Goal: Transaction & Acquisition: Download file/media

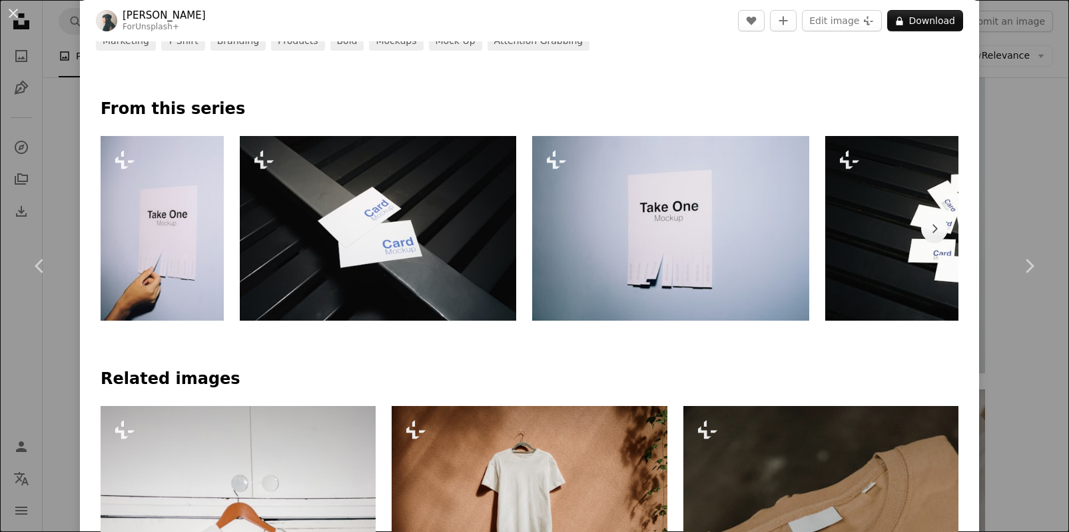
scroll to position [799, 0]
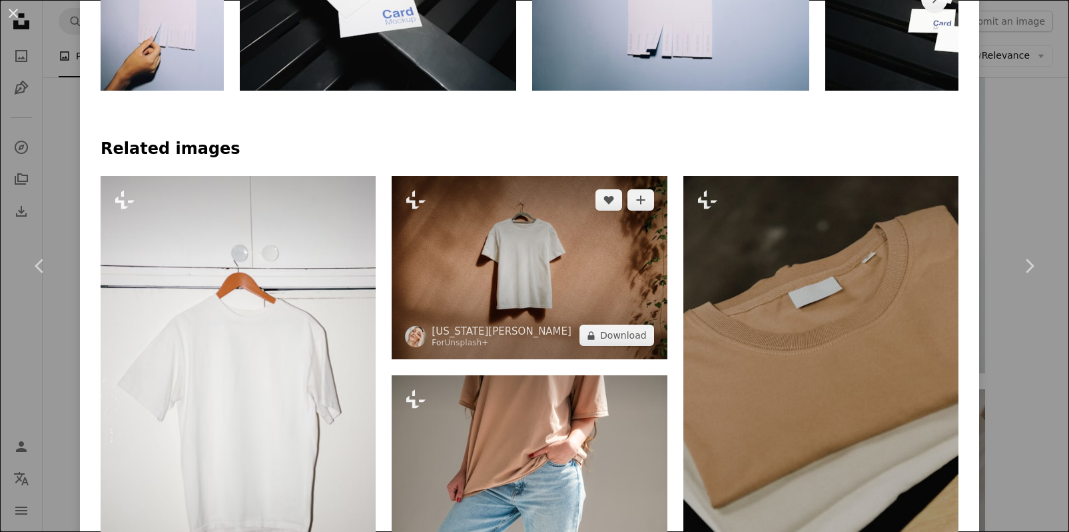
click at [520, 300] on img at bounding box center [529, 267] width 275 height 183
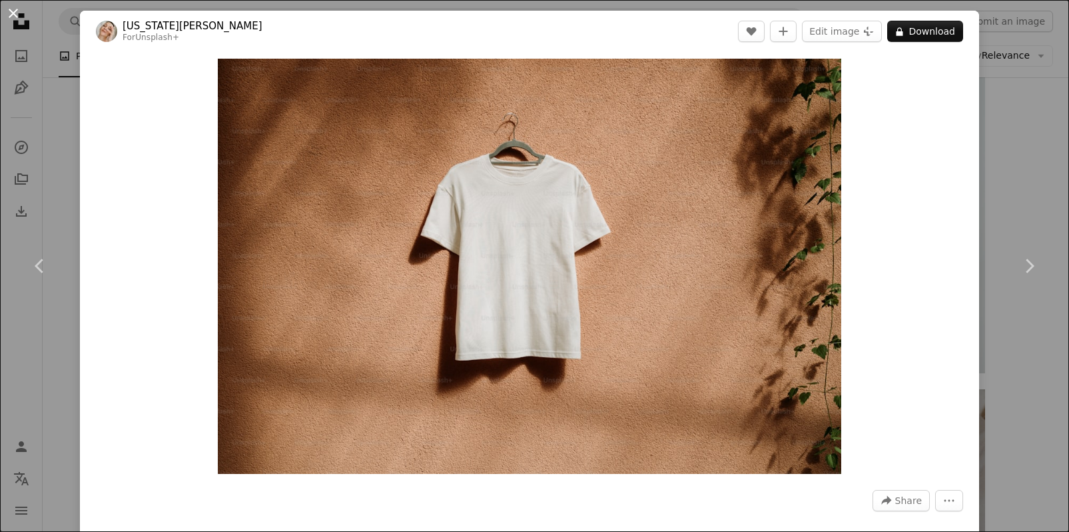
click at [21, 7] on button "An X shape" at bounding box center [13, 13] width 16 height 16
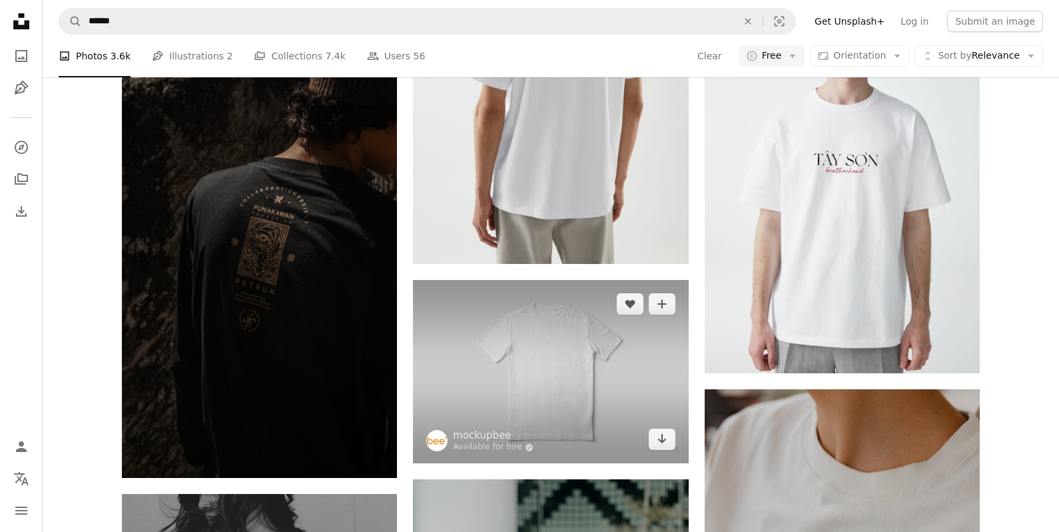
click at [552, 280] on img at bounding box center [550, 371] width 275 height 183
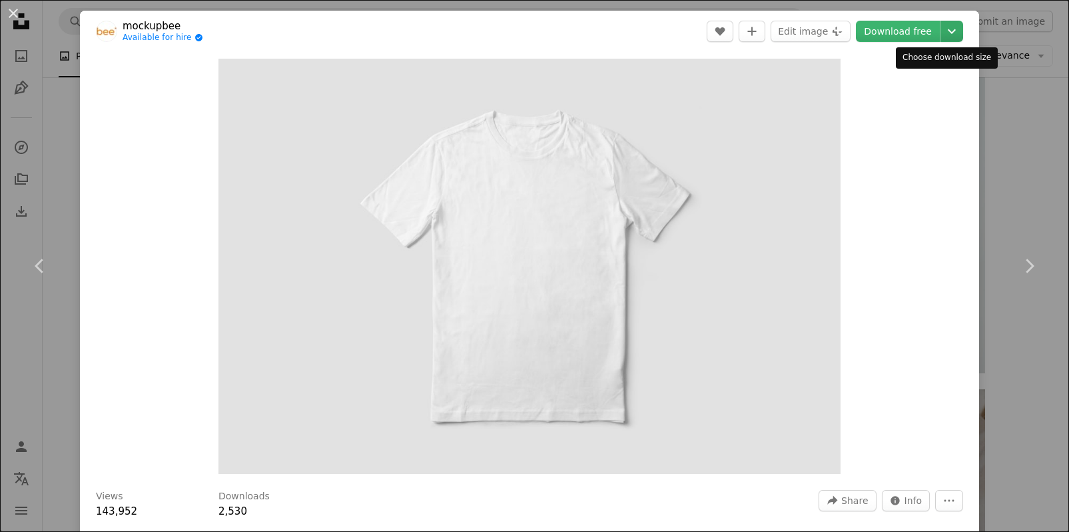
click at [941, 37] on icon "Chevron down" at bounding box center [951, 31] width 21 height 16
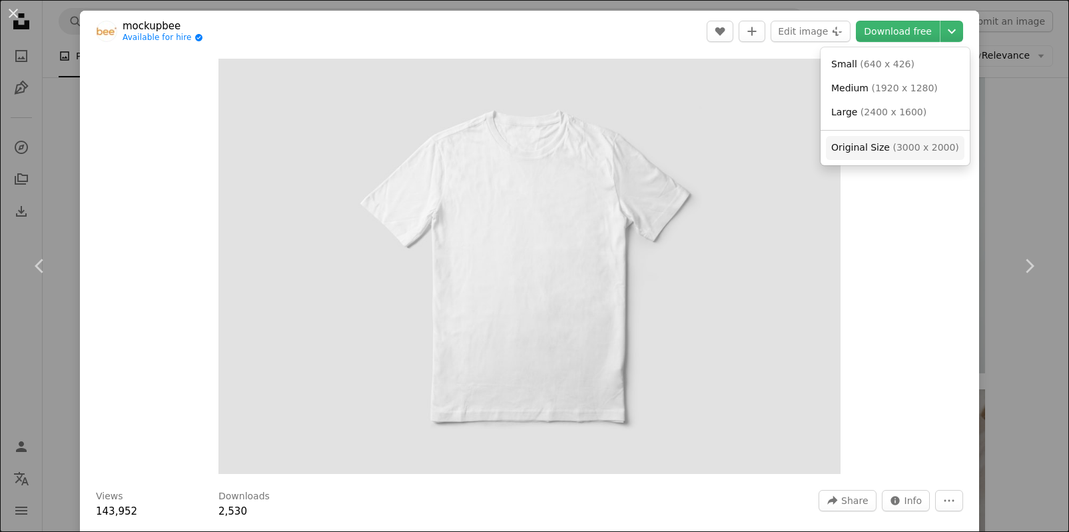
click at [867, 151] on span "Original Size" at bounding box center [860, 147] width 59 height 11
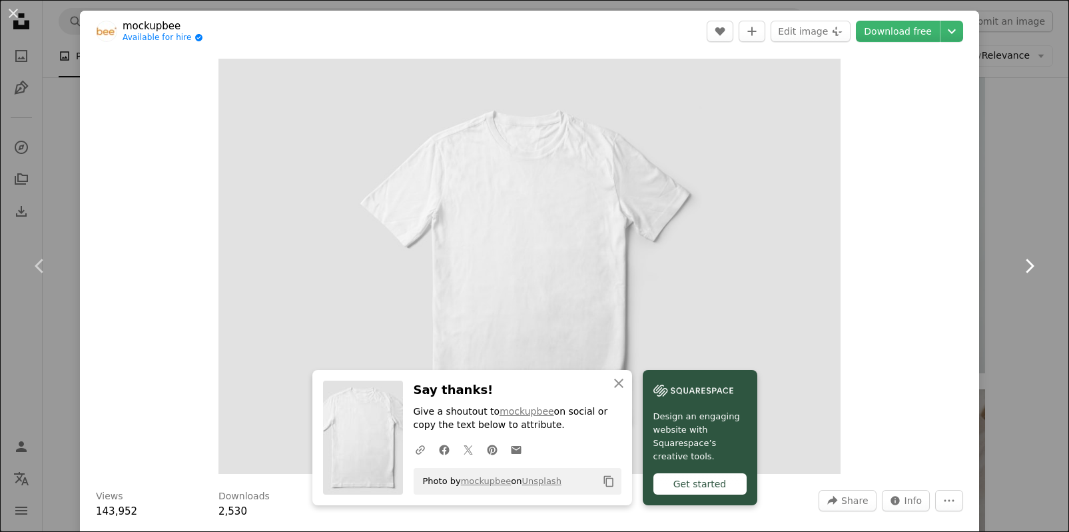
click at [1008, 204] on link "Chevron right" at bounding box center [1029, 266] width 80 height 128
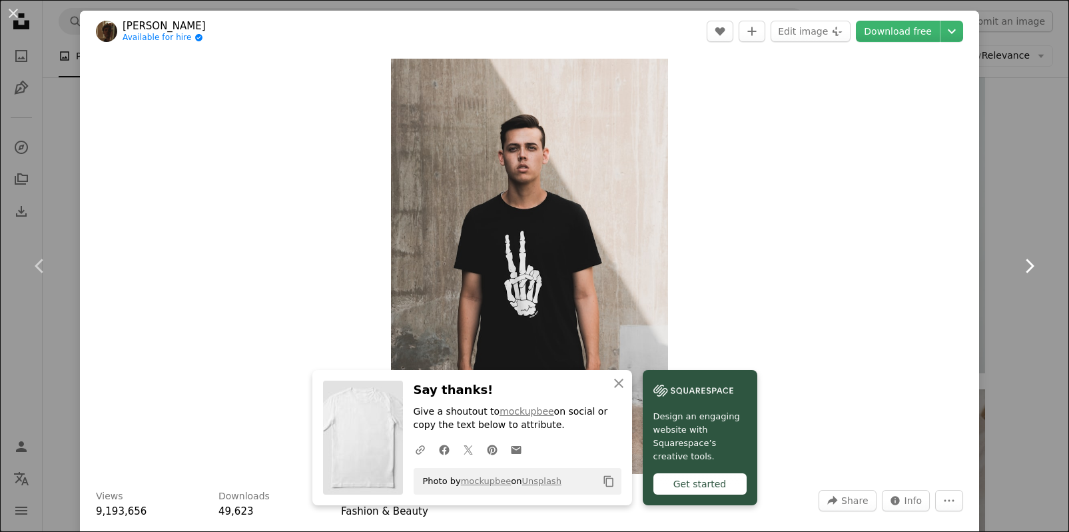
click at [1025, 222] on link "Chevron right" at bounding box center [1029, 266] width 80 height 128
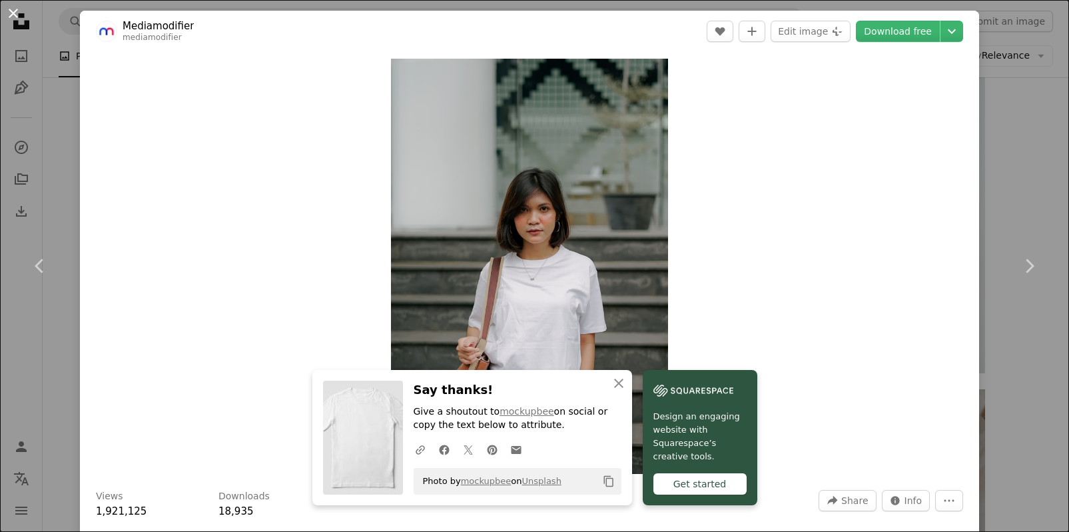
click at [15, 15] on button "An X shape" at bounding box center [13, 13] width 16 height 16
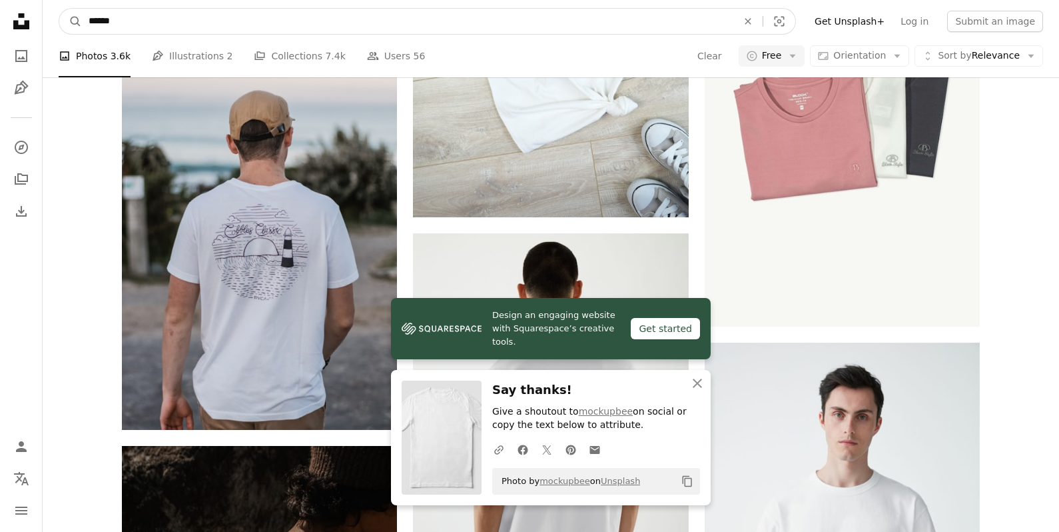
drag, startPoint x: 251, startPoint y: 21, endPoint x: -173, endPoint y: -19, distance: 424.9
click at [0, 0] on html "Design an engaging website with Squarespace’s creative tools. Get started An X …" at bounding box center [529, 518] width 1059 height 7620
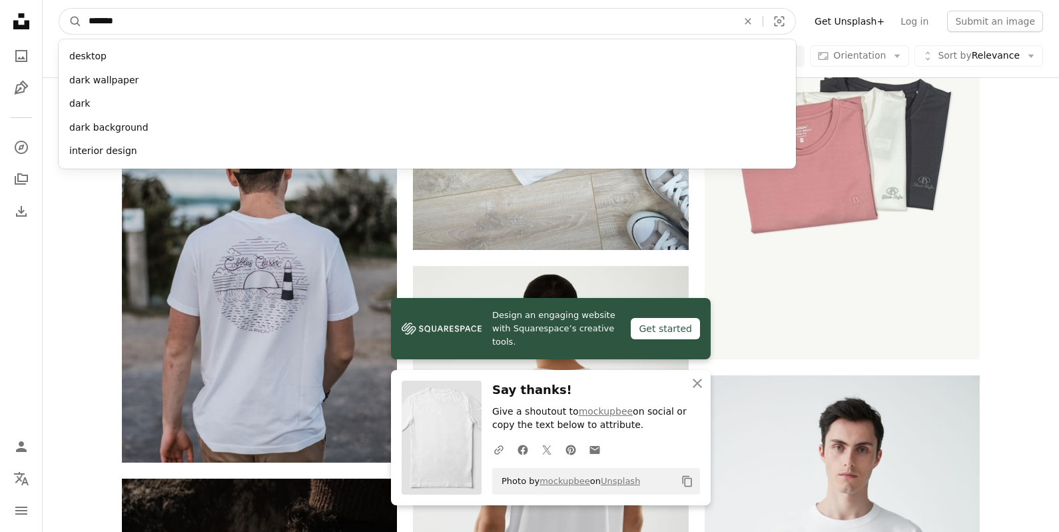
type input "********"
click button "A magnifying glass" at bounding box center [70, 21] width 23 height 25
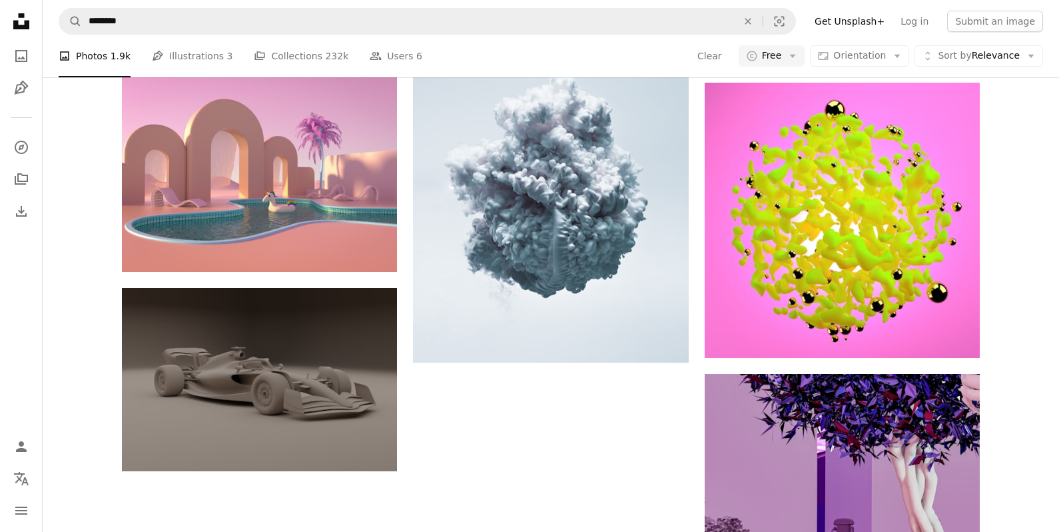
scroll to position [1599, 0]
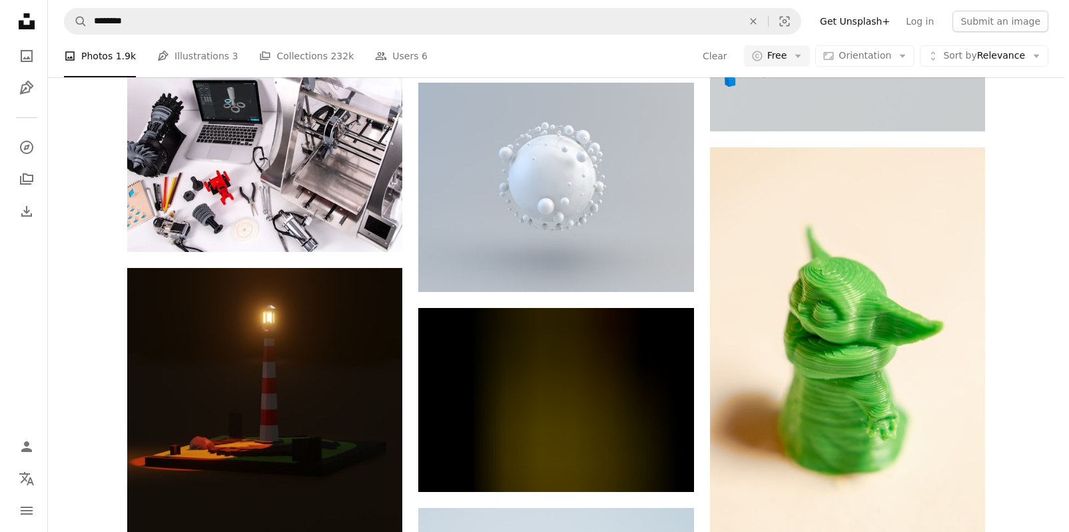
scroll to position [1406, 0]
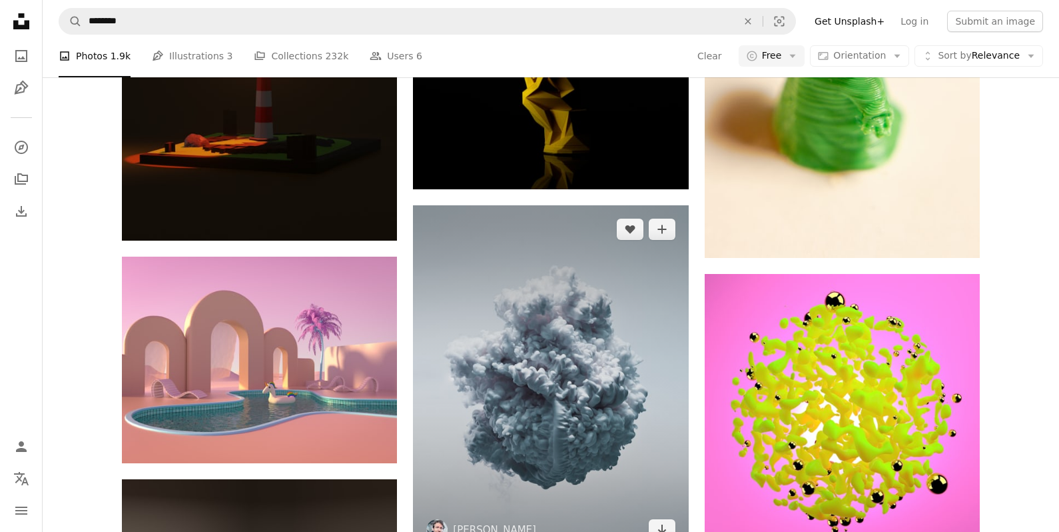
click at [548, 221] on img at bounding box center [550, 379] width 275 height 348
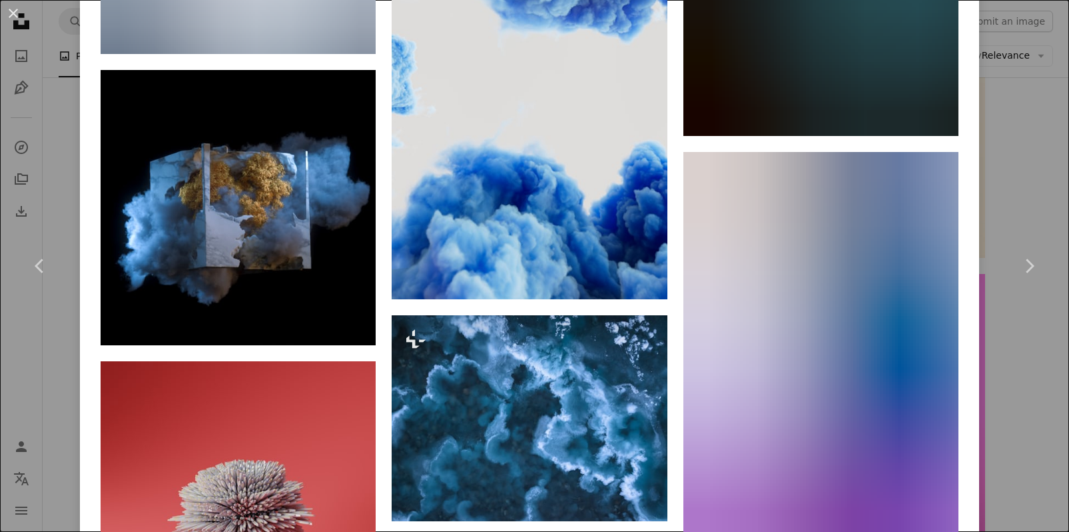
scroll to position [3331, 0]
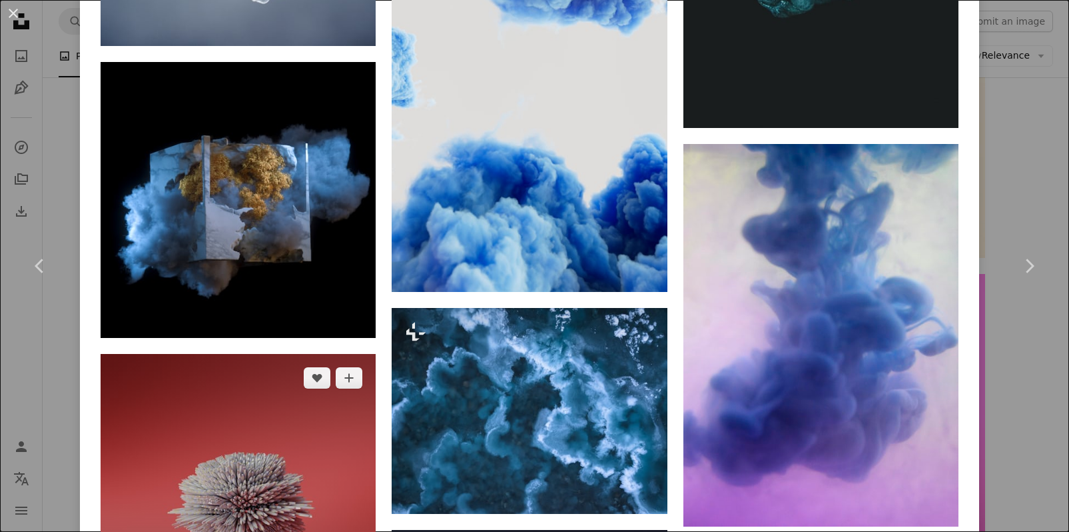
click at [255, 354] on img at bounding box center [238, 491] width 275 height 275
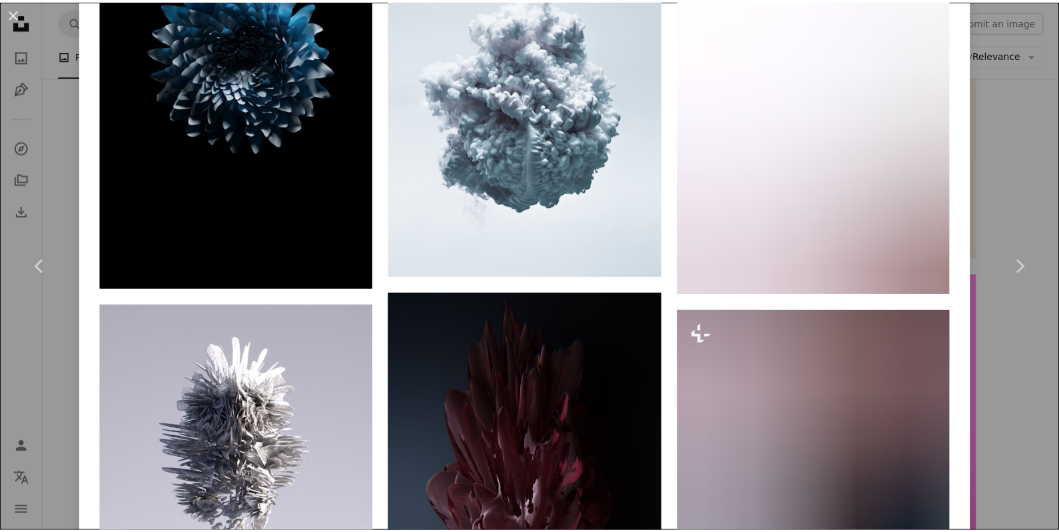
scroll to position [2199, 0]
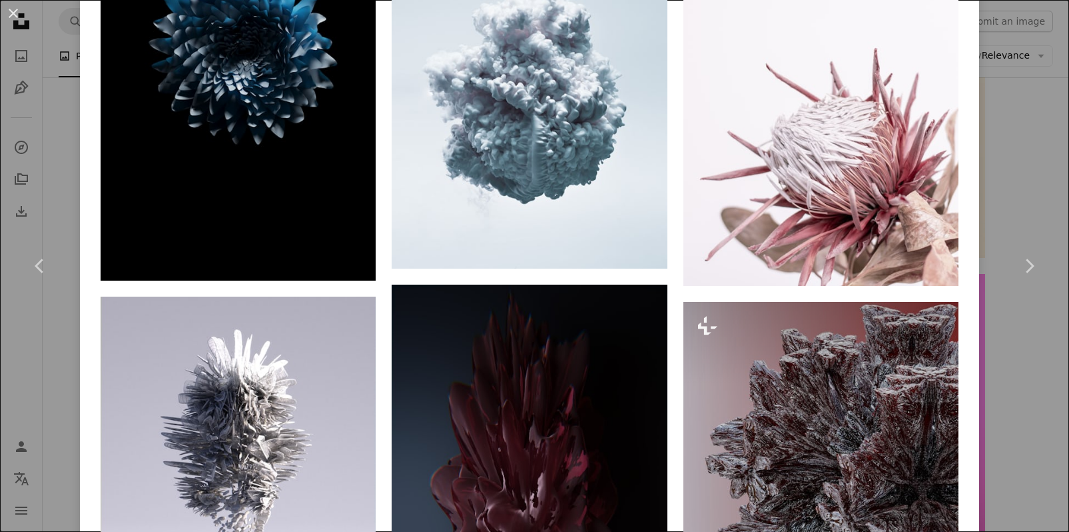
click at [57, 136] on div "An X shape Chevron left Chevron right Components AI components_ai A heart A plu…" at bounding box center [534, 266] width 1069 height 532
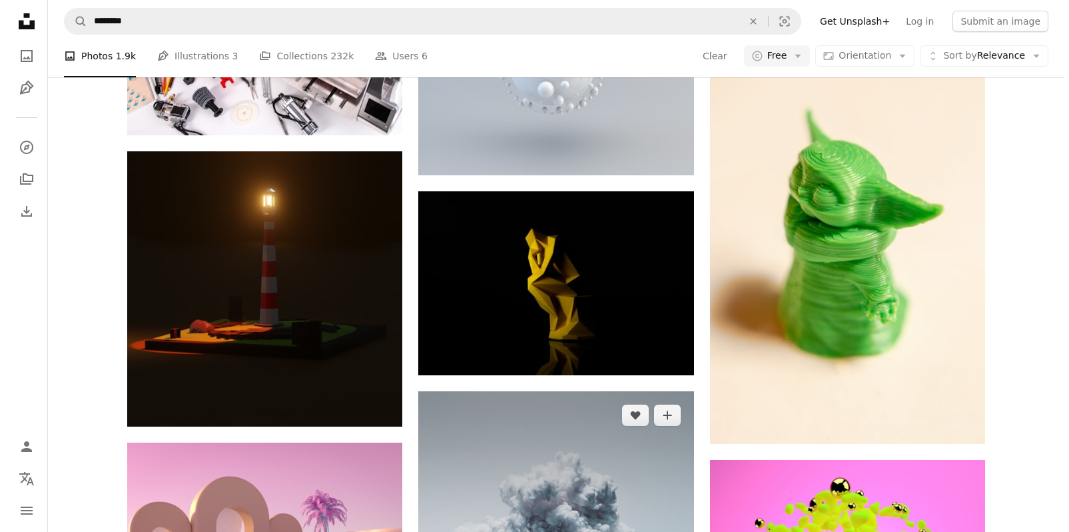
scroll to position [1007, 0]
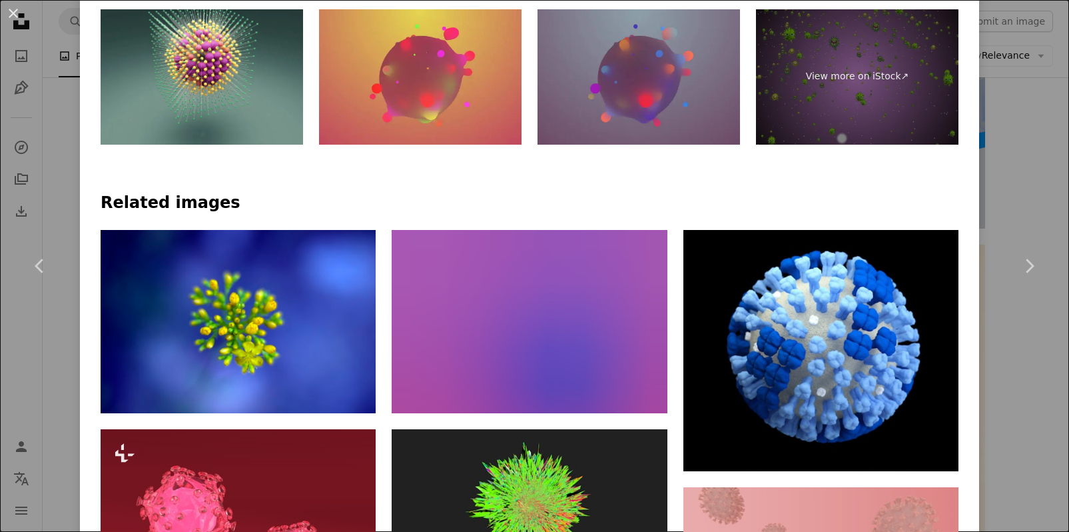
scroll to position [799, 0]
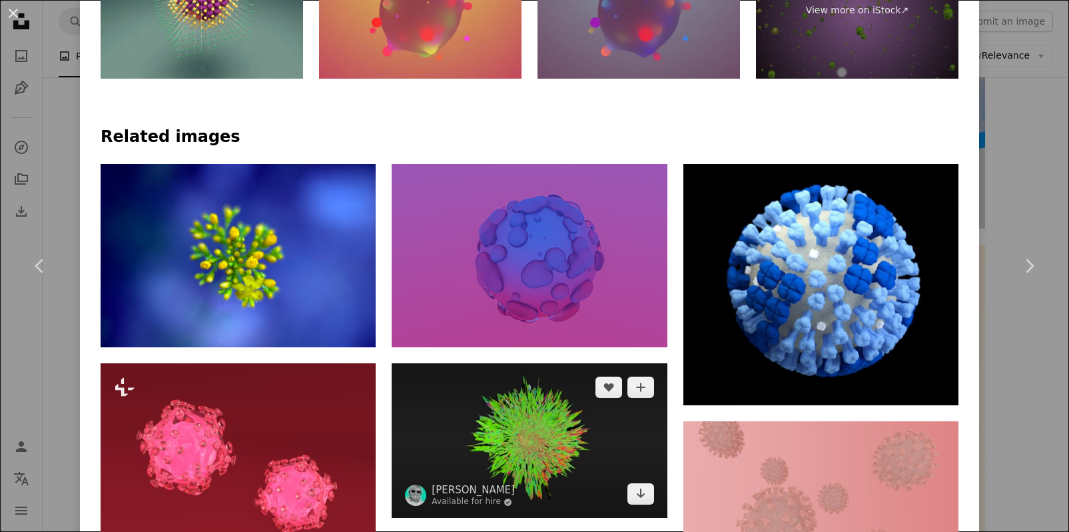
click at [528, 363] on img at bounding box center [529, 440] width 275 height 155
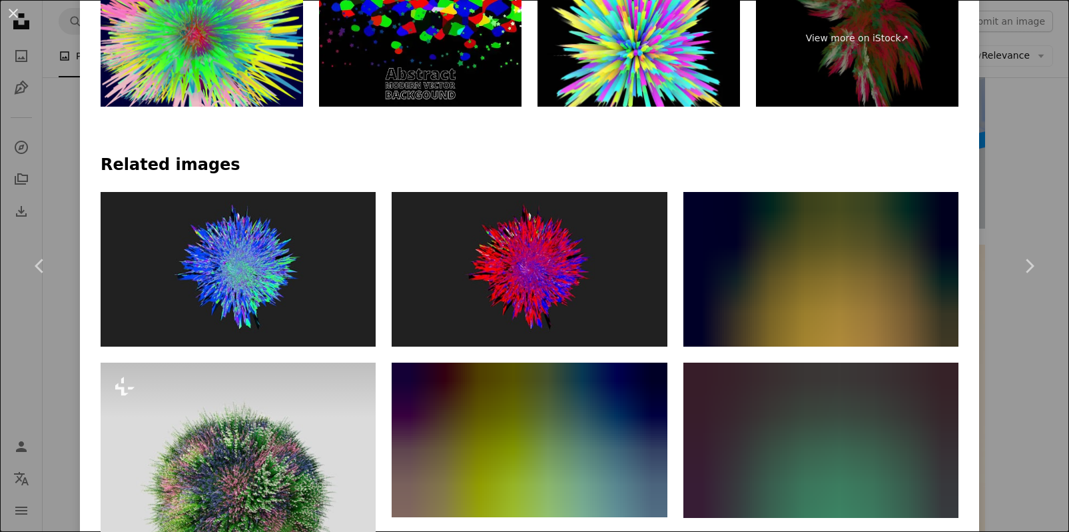
scroll to position [799, 0]
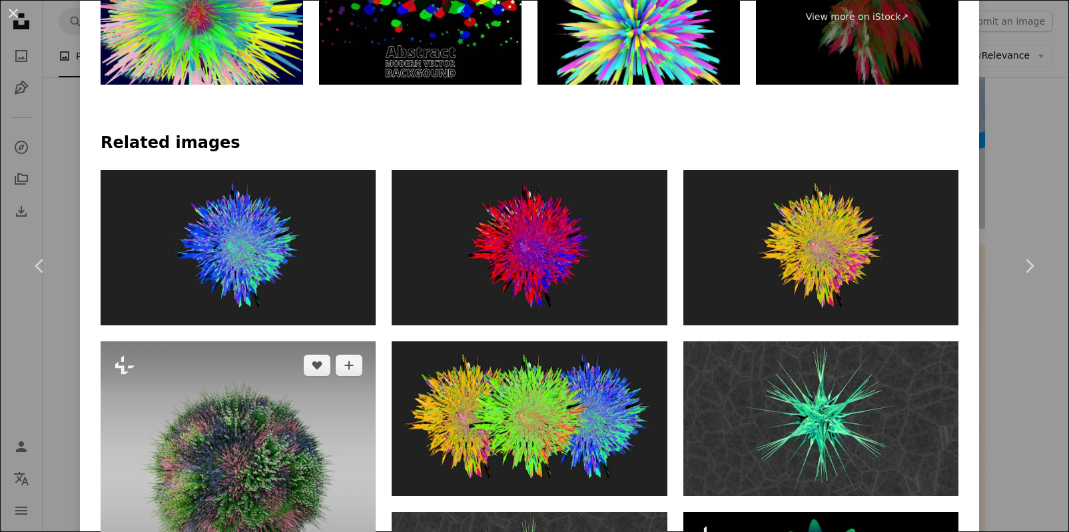
click at [266, 341] on img at bounding box center [238, 478] width 275 height 275
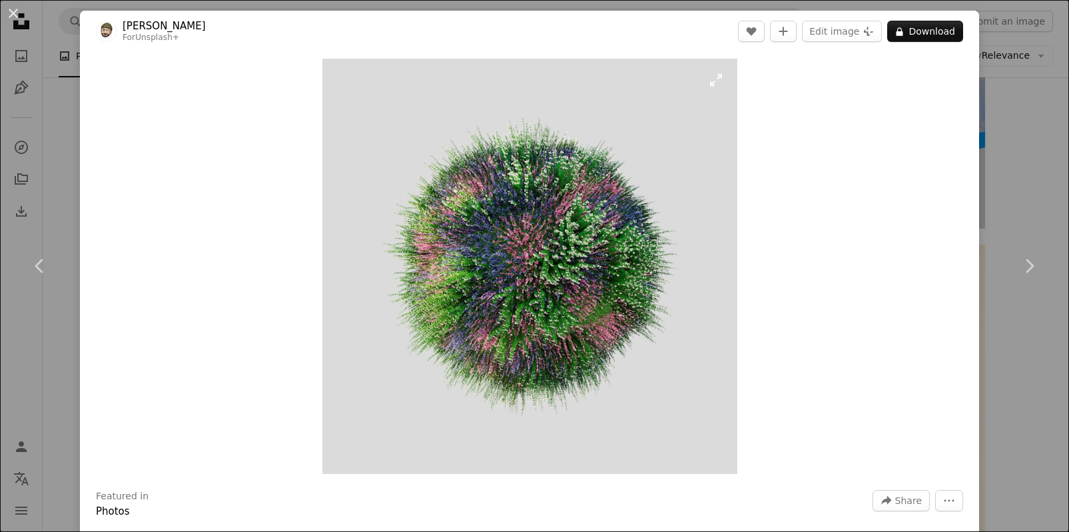
click at [484, 258] on img "Zoom in on this image" at bounding box center [529, 266] width 415 height 415
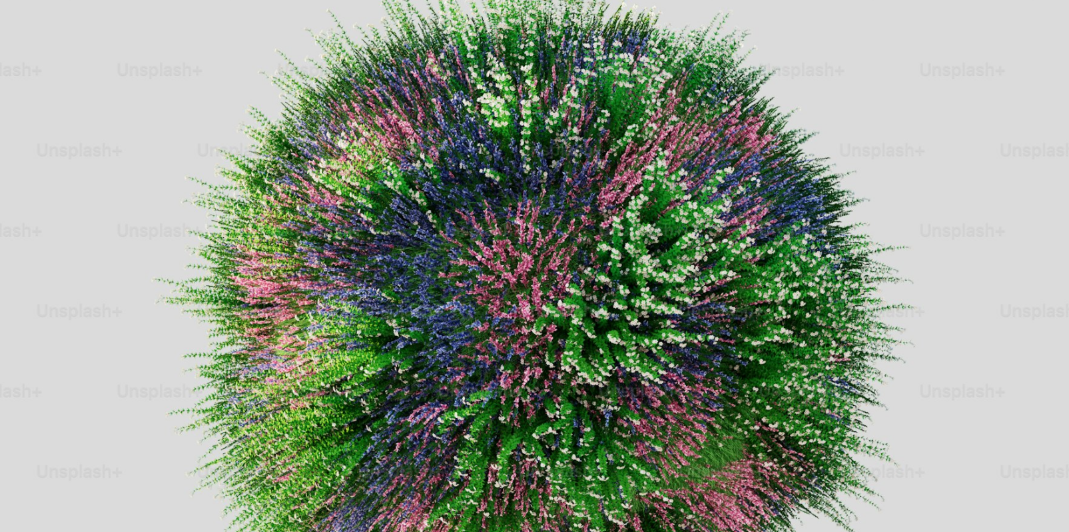
scroll to position [193, 0]
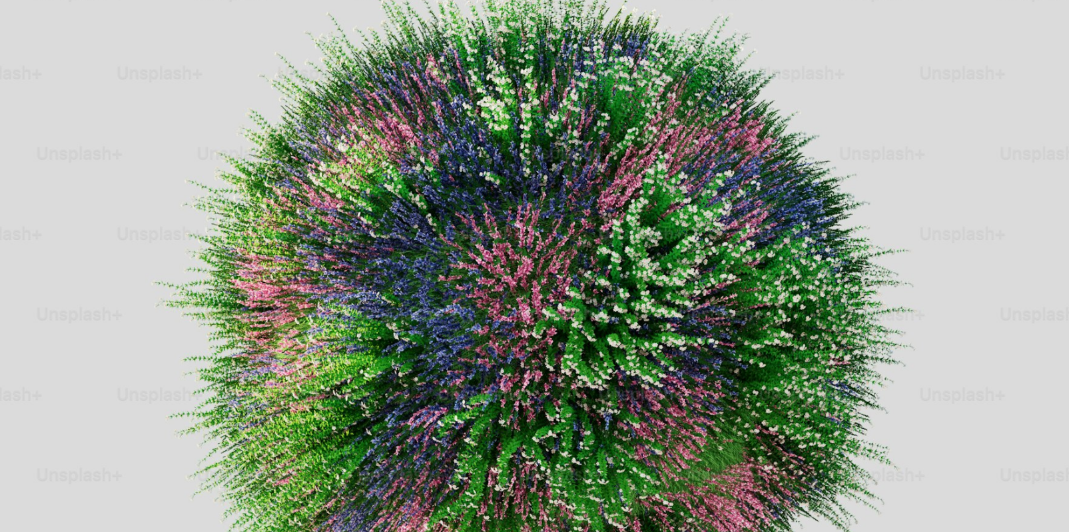
click at [484, 258] on img "Zoom out on this image" at bounding box center [534, 341] width 1071 height 1071
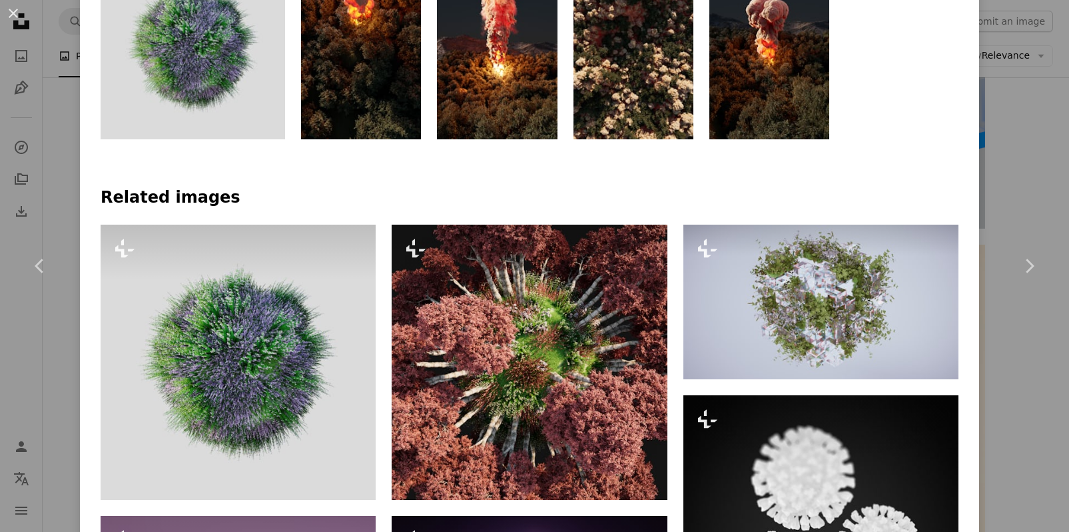
scroll to position [600, 0]
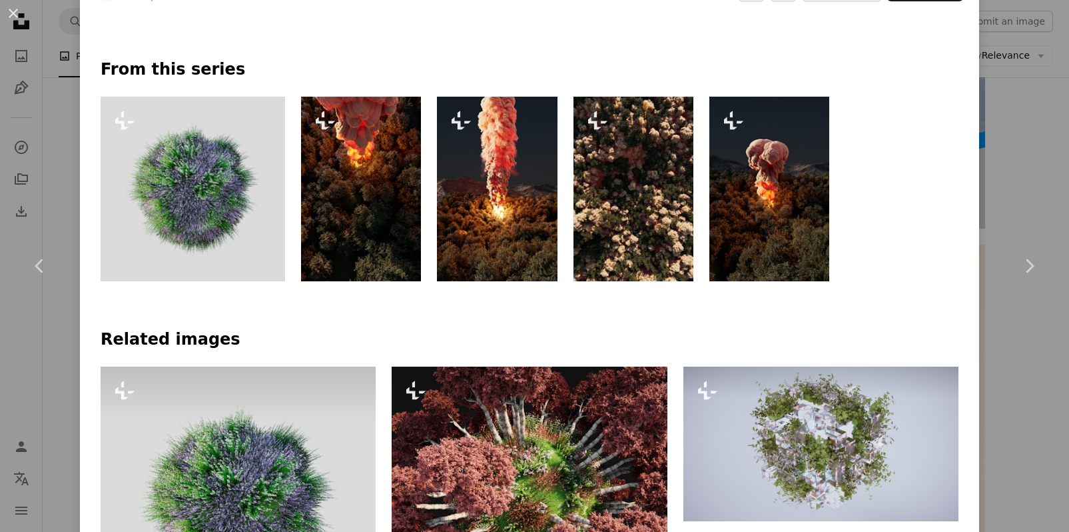
click at [63, 120] on div "An X shape Chevron left Chevron right [PERSON_NAME] For Unsplash+ A heart A plu…" at bounding box center [534, 266] width 1069 height 532
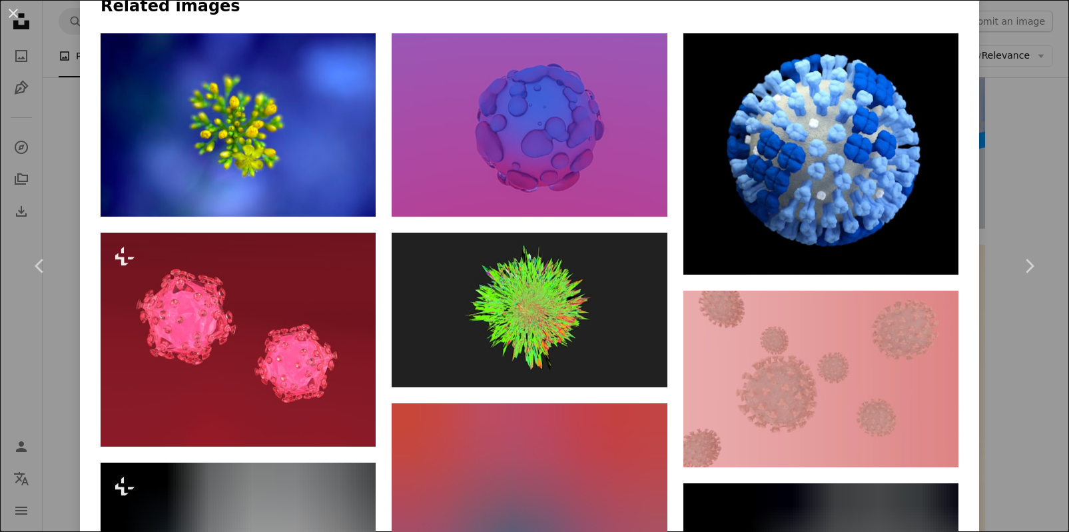
scroll to position [933, 0]
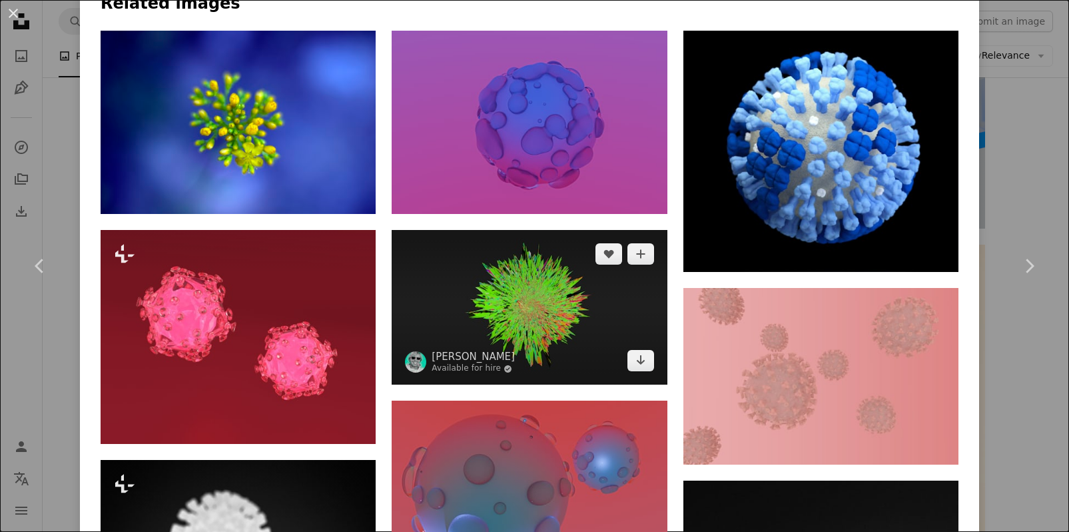
click at [525, 230] on img at bounding box center [529, 307] width 275 height 155
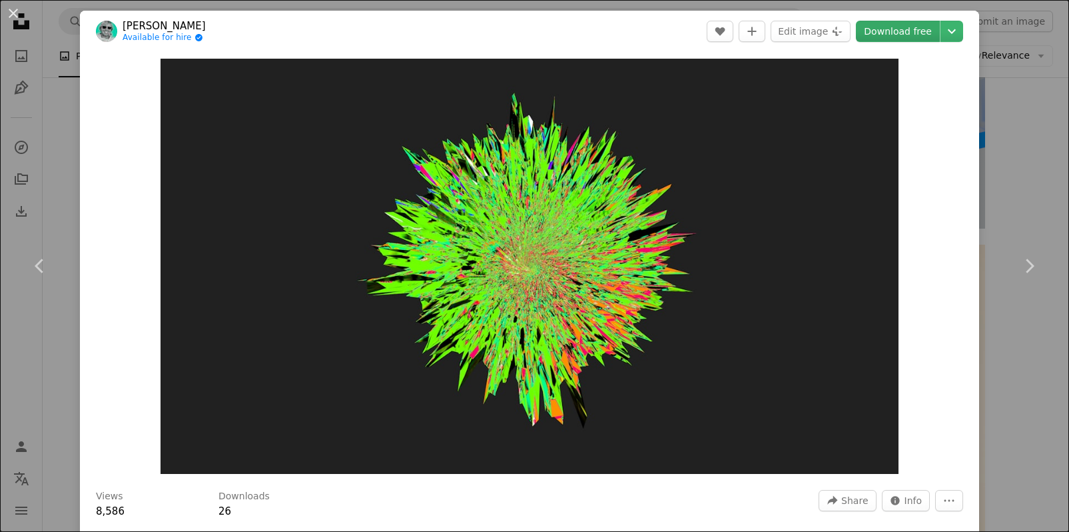
click at [882, 33] on link "Download free" at bounding box center [898, 31] width 84 height 21
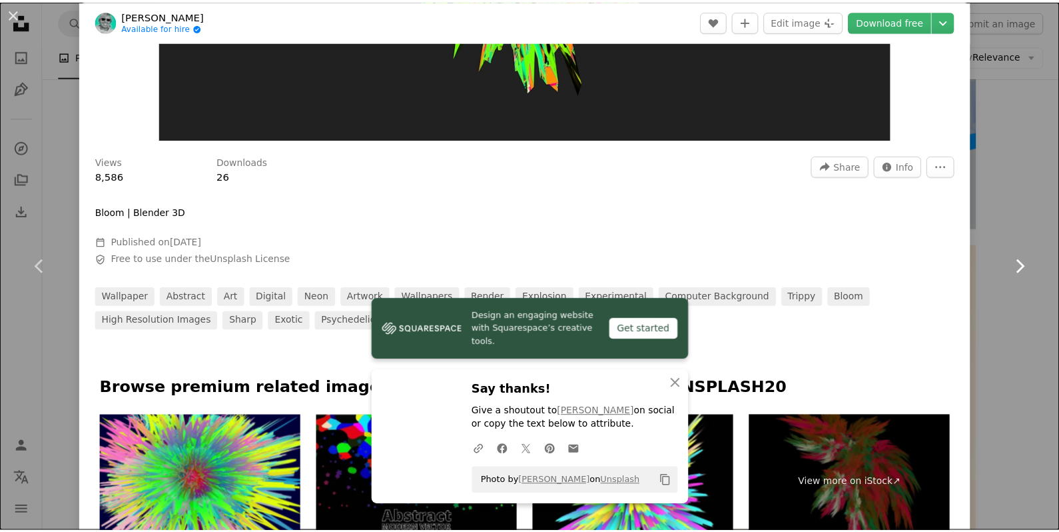
scroll to position [333, 0]
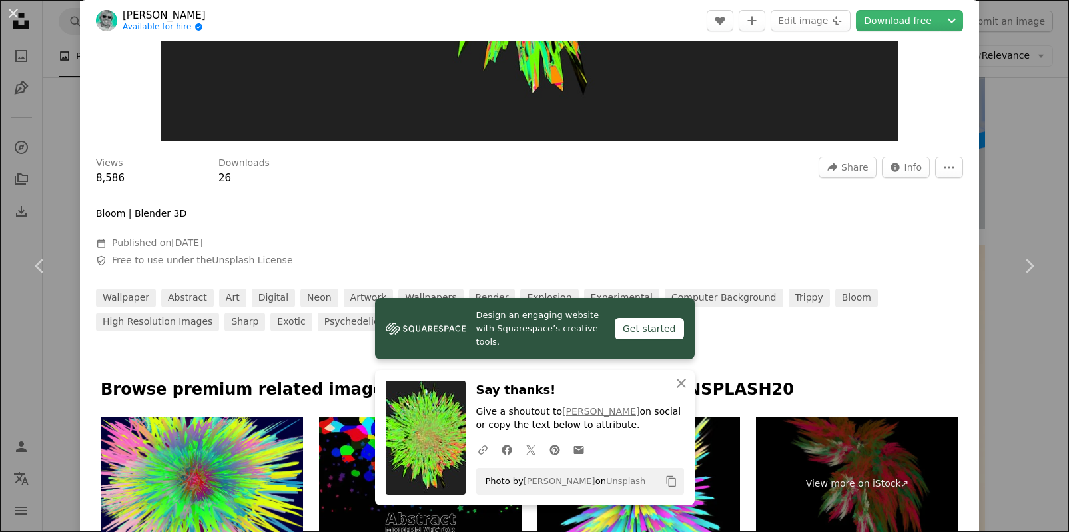
click at [1006, 343] on div "An X shape Chevron left Chevron right Design an engaging website with Squarespa…" at bounding box center [534, 266] width 1069 height 532
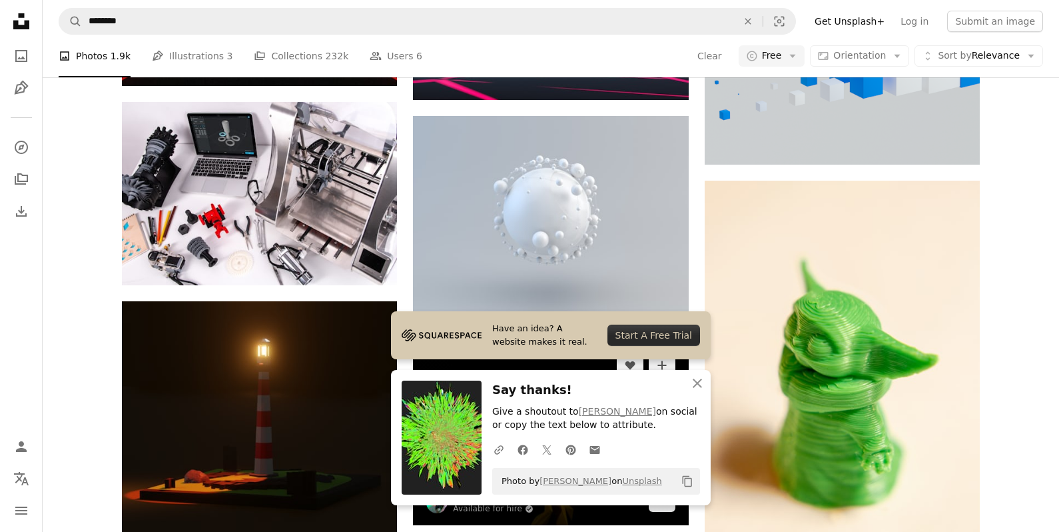
scroll to position [1007, 0]
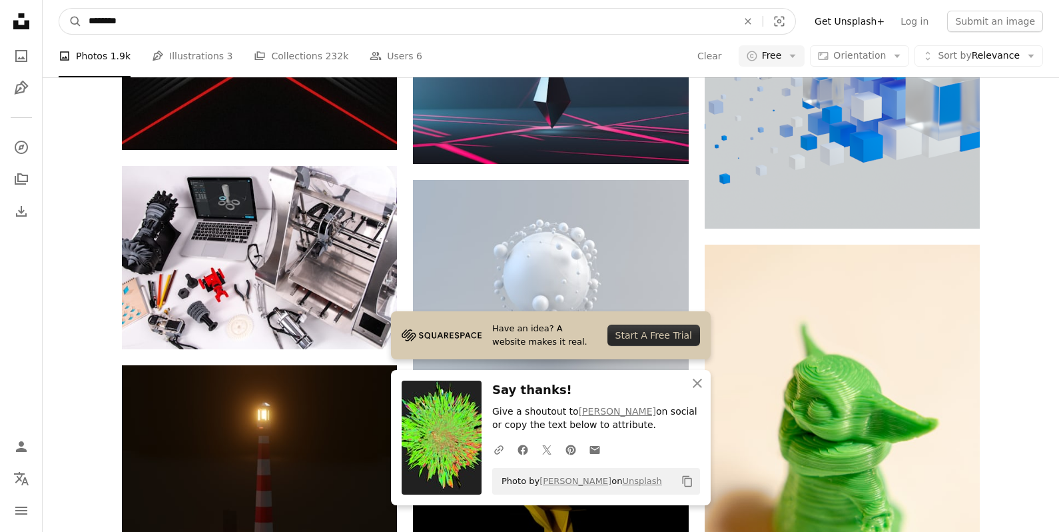
drag, startPoint x: 145, startPoint y: 23, endPoint x: 101, endPoint y: 17, distance: 44.3
click at [101, 17] on input "********" at bounding box center [408, 21] width 652 height 25
type input "**"
click button "A magnifying glass" at bounding box center [70, 21] width 23 height 25
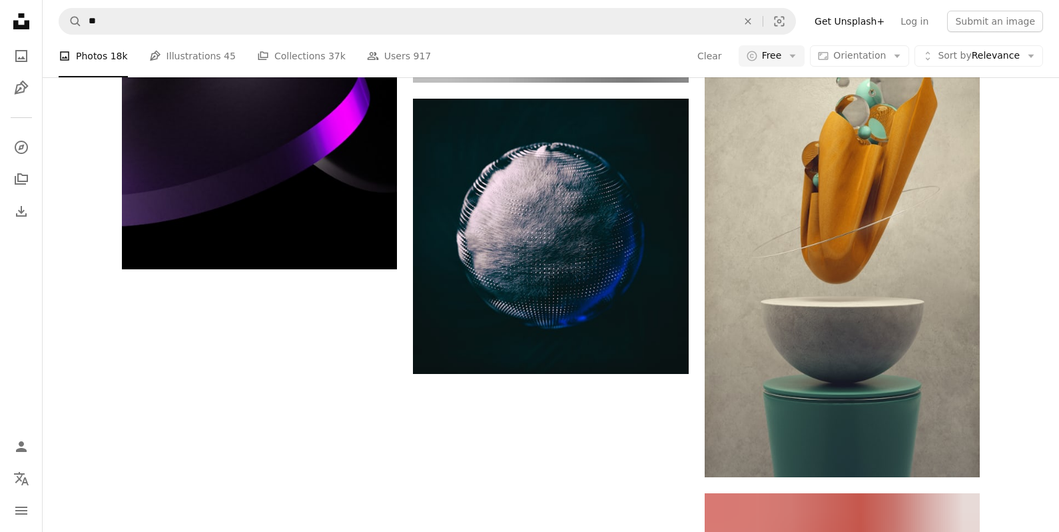
scroll to position [1932, 0]
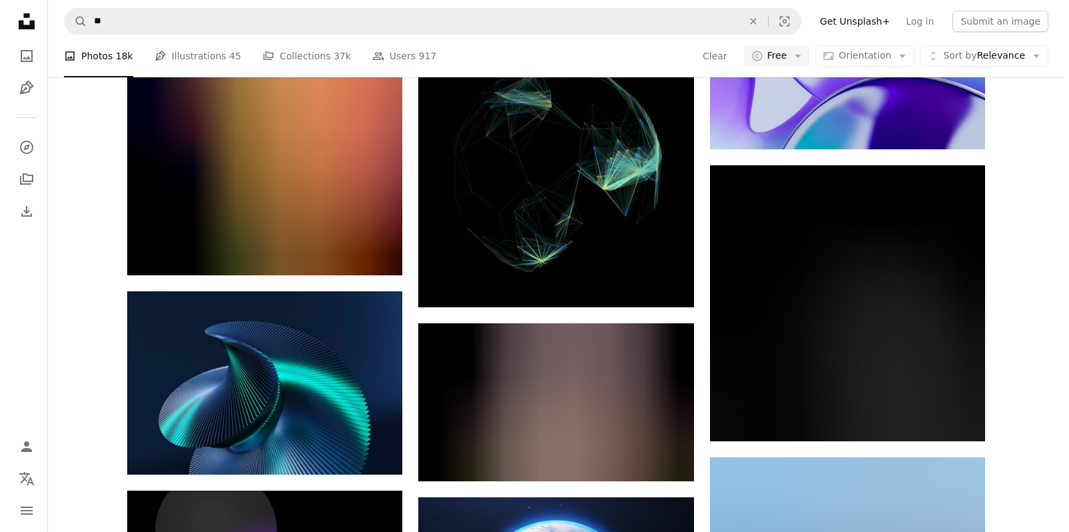
scroll to position [11126, 0]
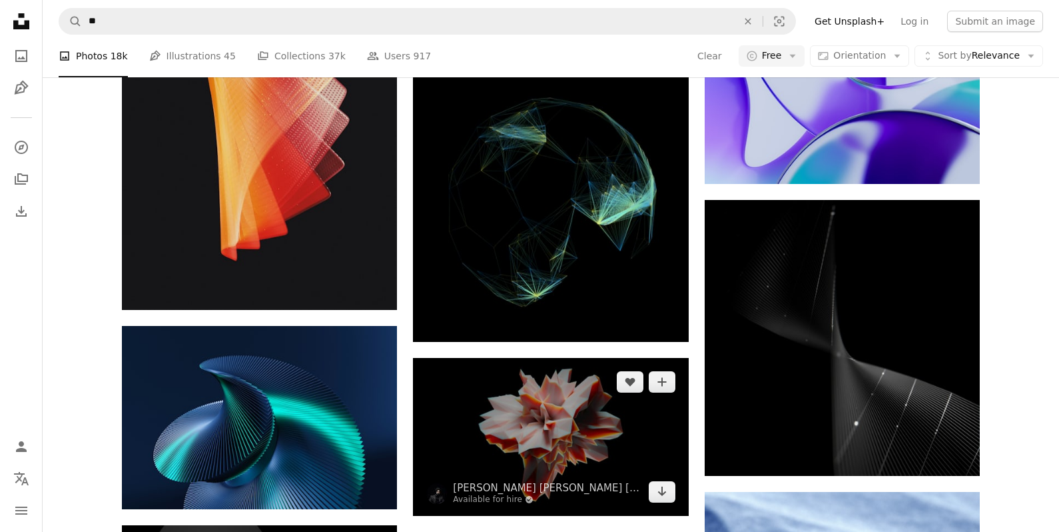
click at [547, 358] on img at bounding box center [550, 437] width 275 height 158
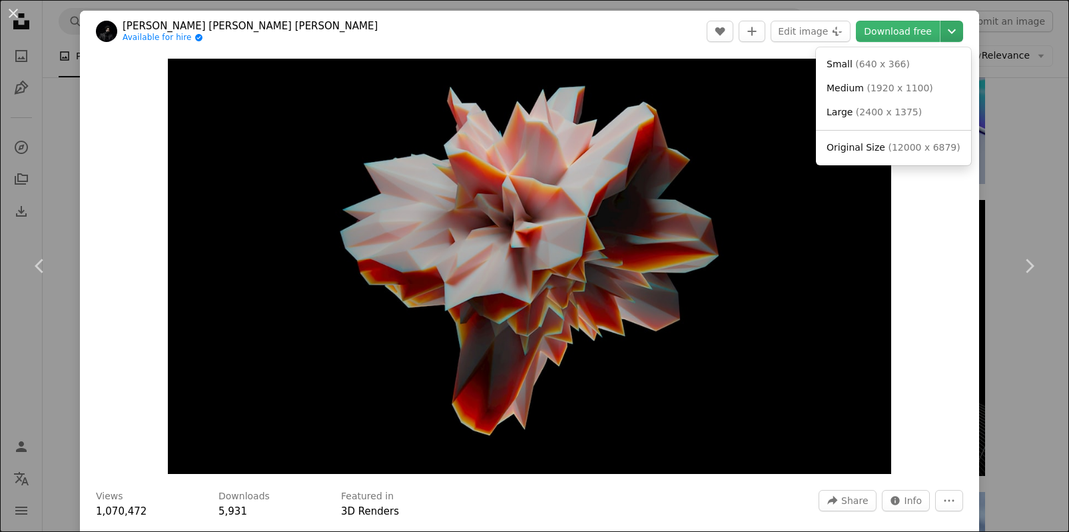
click at [947, 33] on icon "Chevron down" at bounding box center [951, 31] width 21 height 16
click at [881, 155] on link "Original Size ( 12000 x 6879 )" at bounding box center [893, 148] width 145 height 24
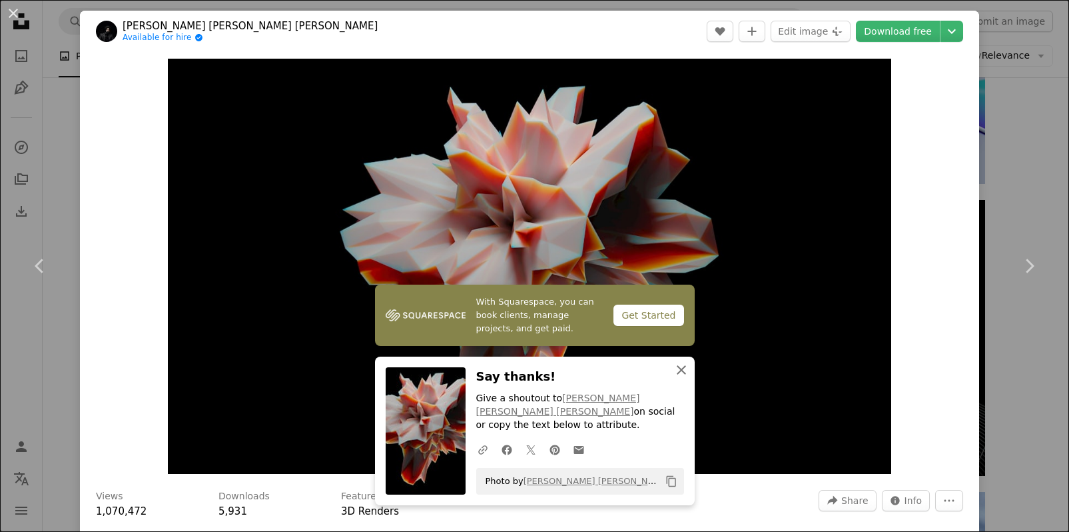
click at [676, 377] on icon "An X shape" at bounding box center [682, 370] width 16 height 16
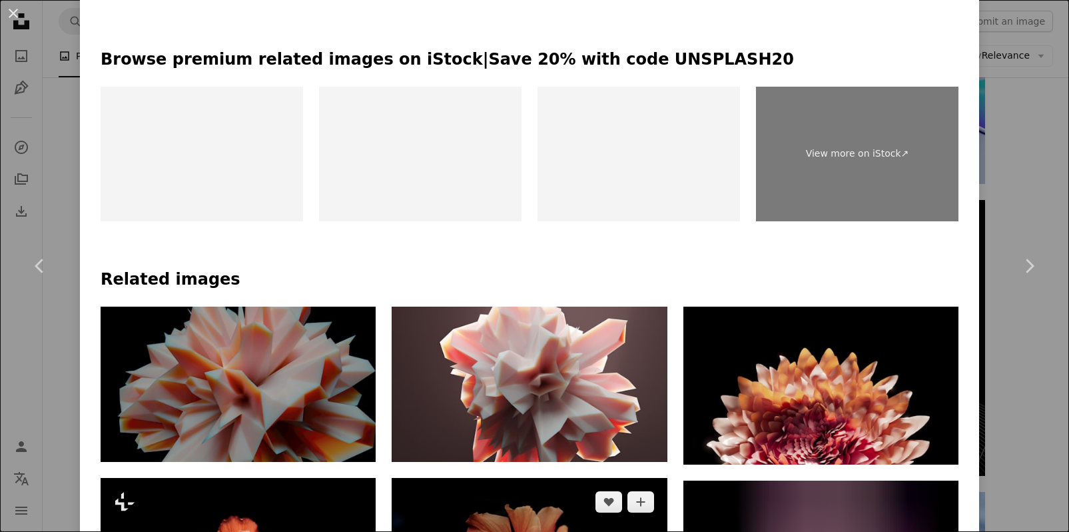
scroll to position [666, 0]
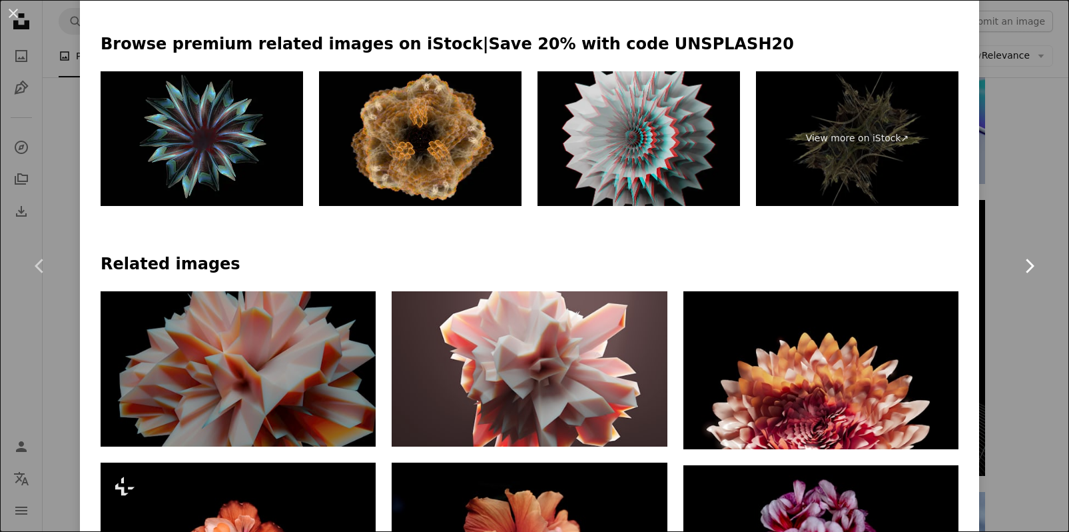
click at [1016, 207] on link "Chevron right" at bounding box center [1029, 266] width 80 height 128
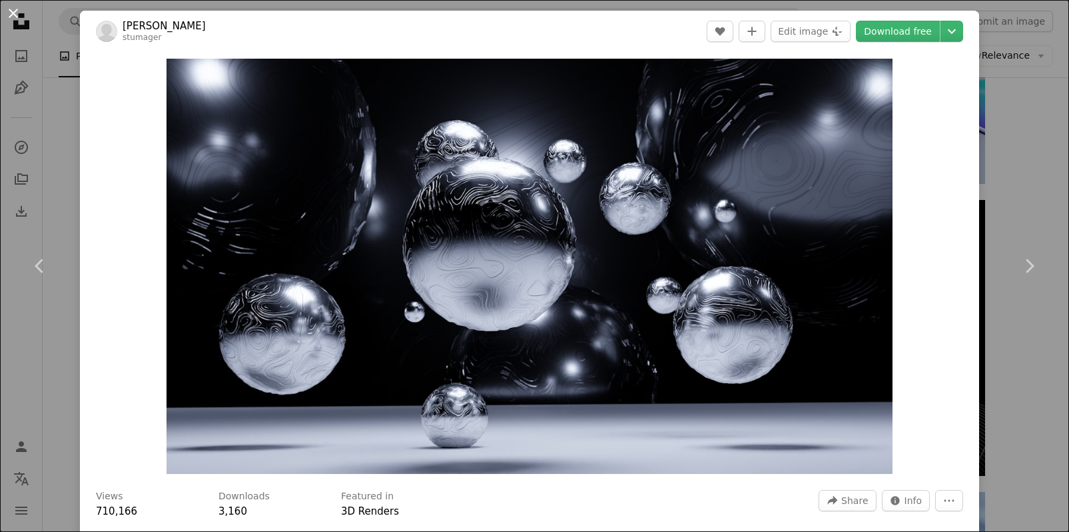
click at [11, 11] on button "An X shape" at bounding box center [13, 13] width 16 height 16
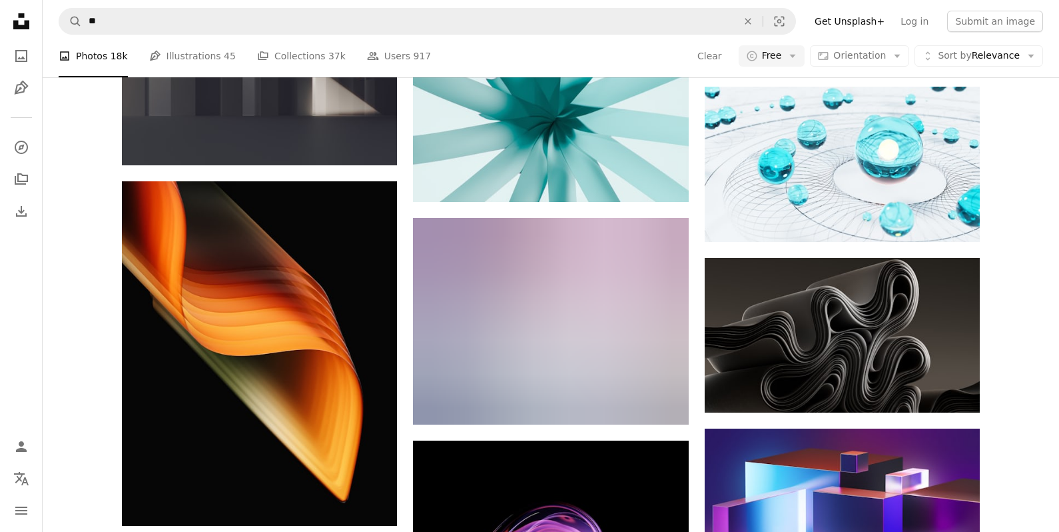
scroll to position [14790, 0]
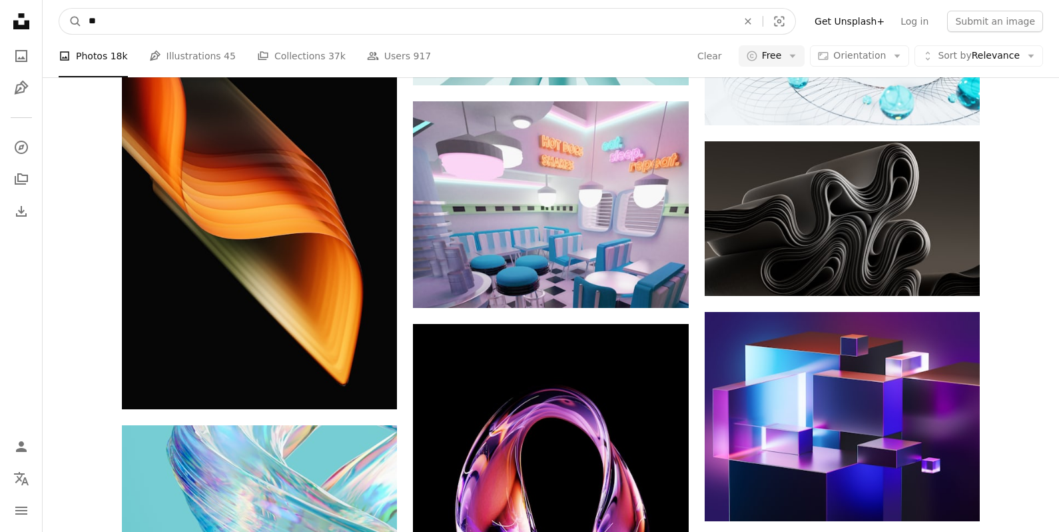
click at [314, 25] on input "**" at bounding box center [408, 21] width 652 height 25
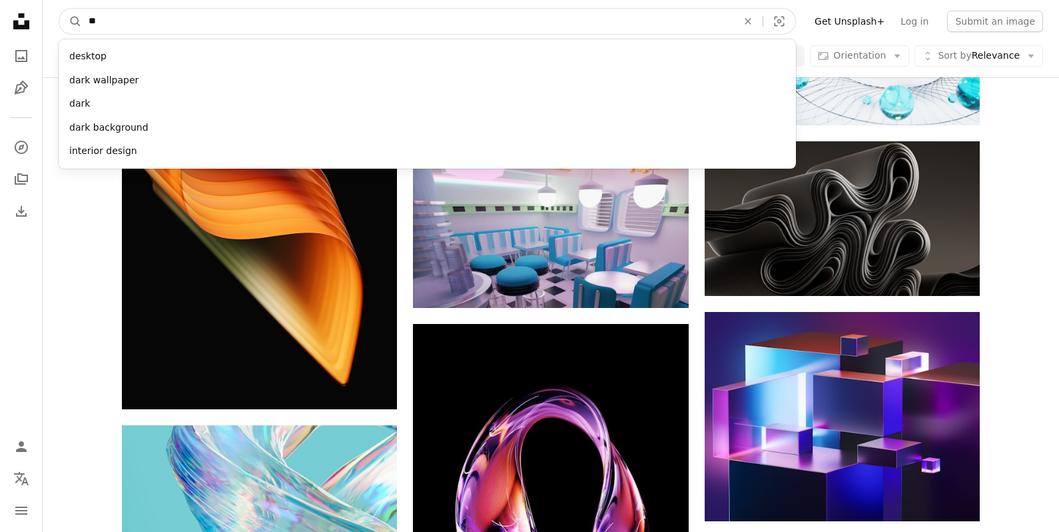
type input "*"
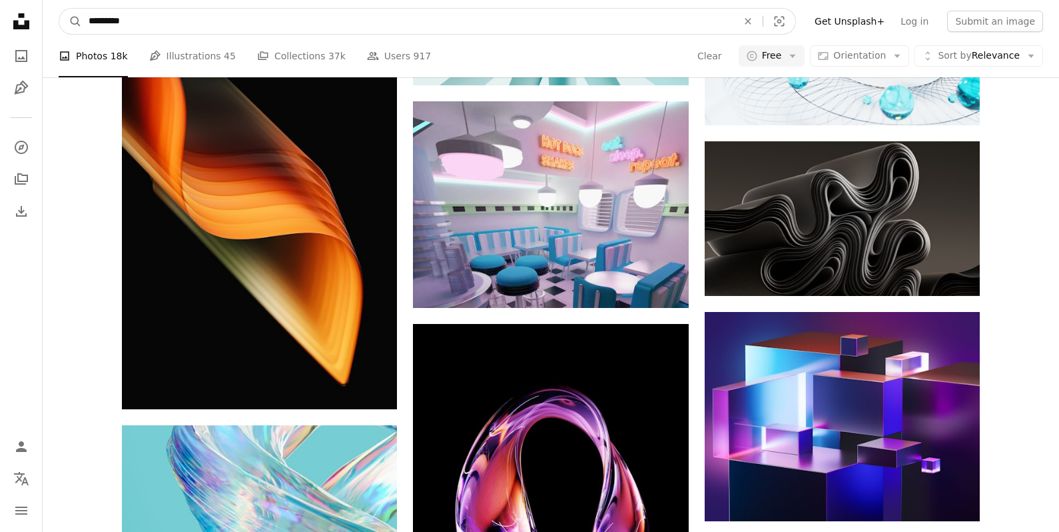
type input "**********"
click button "A magnifying glass" at bounding box center [70, 21] width 23 height 25
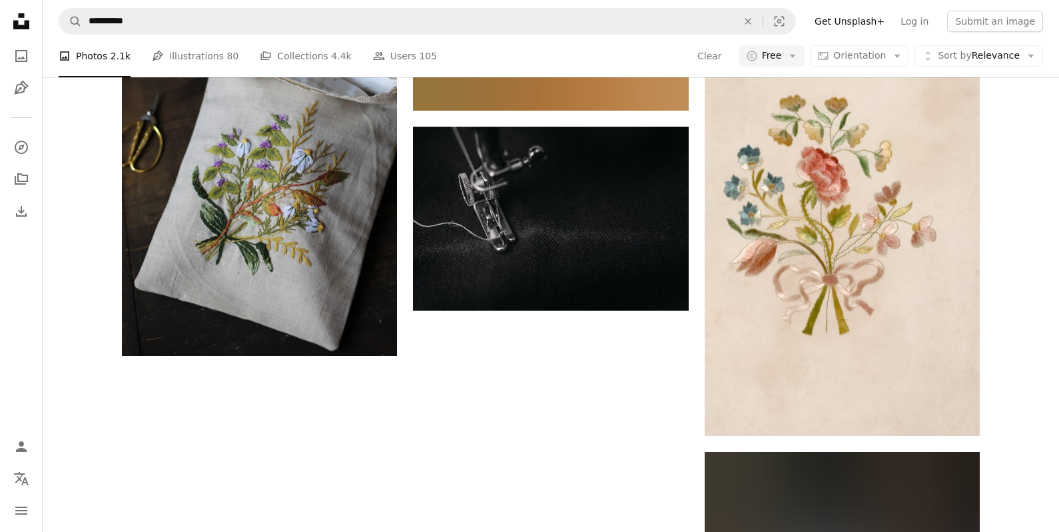
scroll to position [1886, 0]
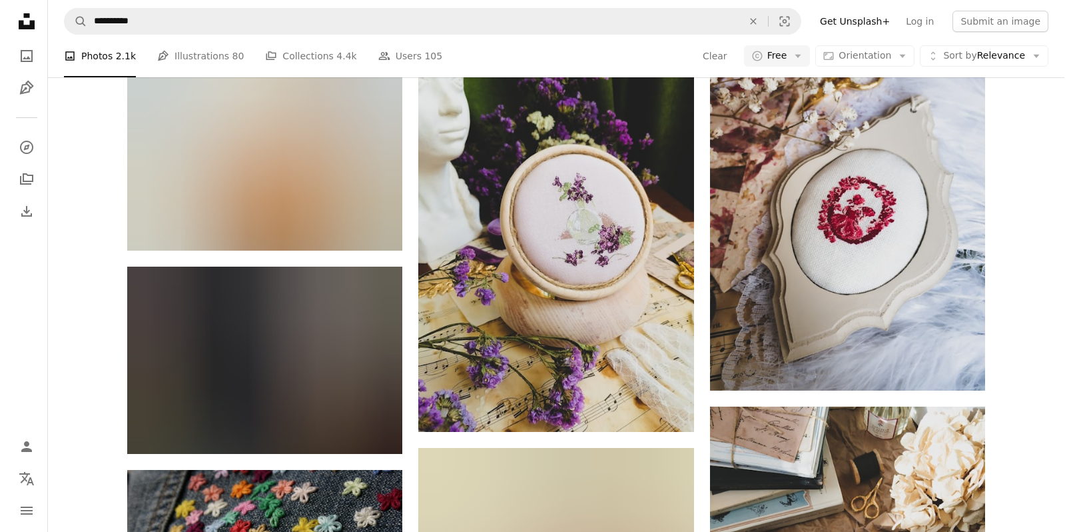
scroll to position [9081, 0]
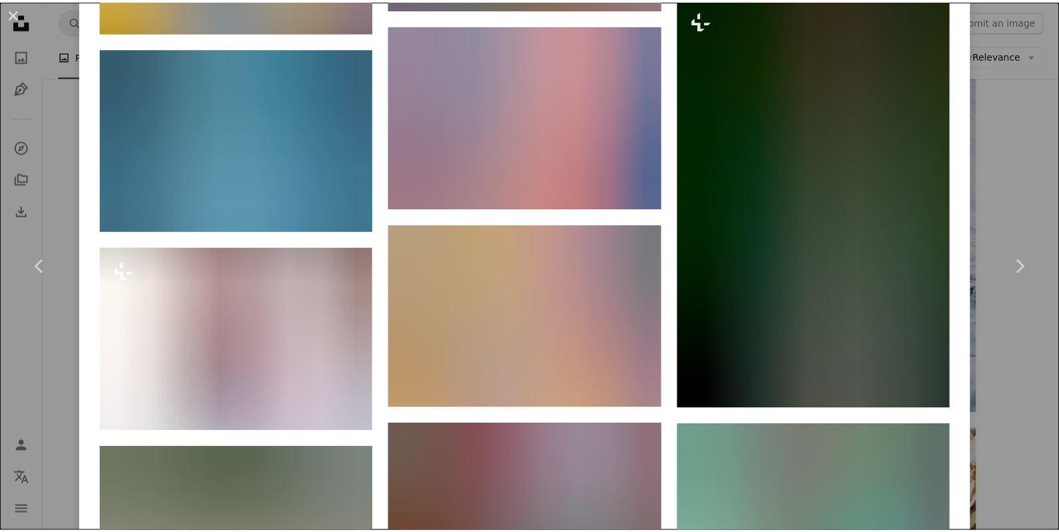
scroll to position [1399, 0]
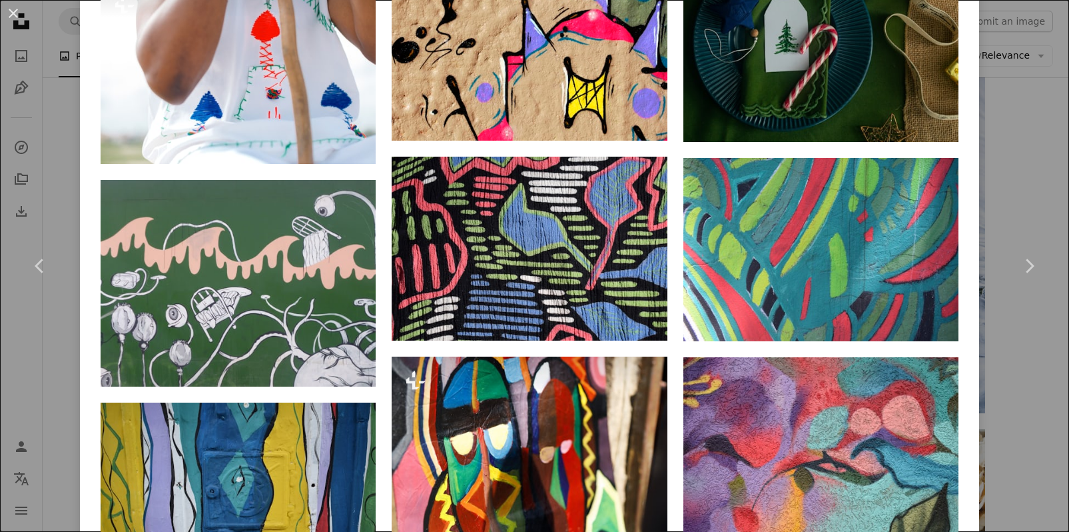
click at [53, 187] on div "An X shape Chevron left Chevron right Yura Timoshenko Available for hire A chec…" at bounding box center [534, 266] width 1069 height 532
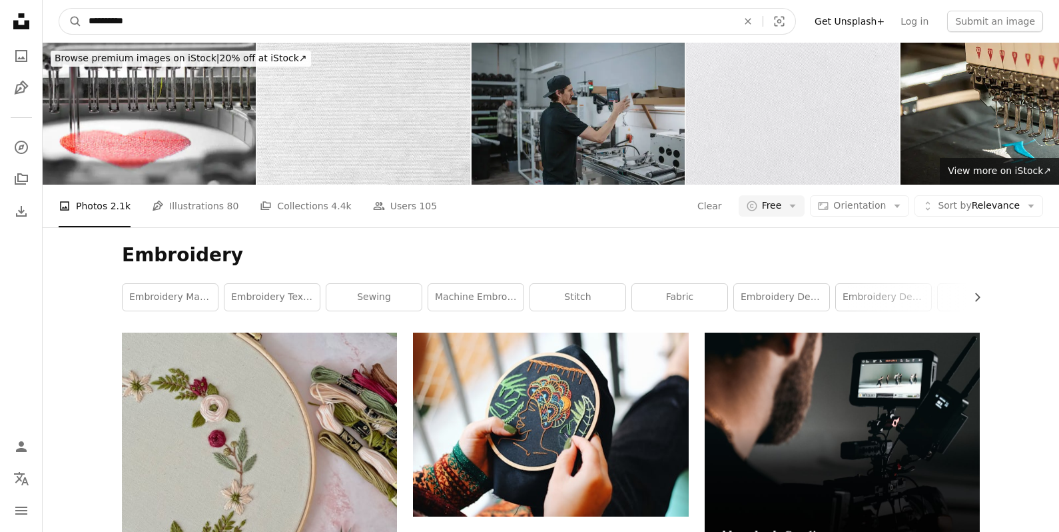
click at [275, 14] on input "**********" at bounding box center [408, 21] width 652 height 25
type input "**********"
click button "A magnifying glass" at bounding box center [70, 21] width 23 height 25
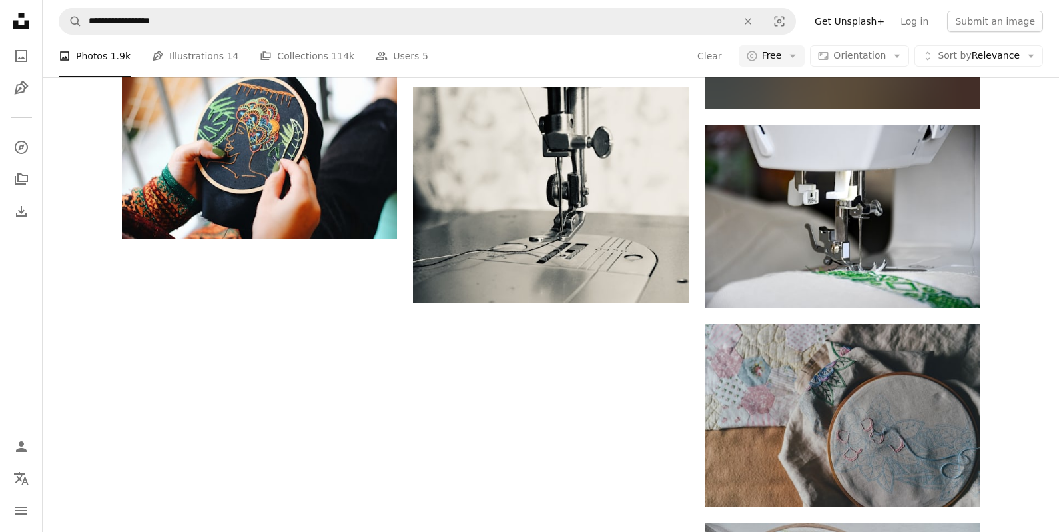
scroll to position [1781, 0]
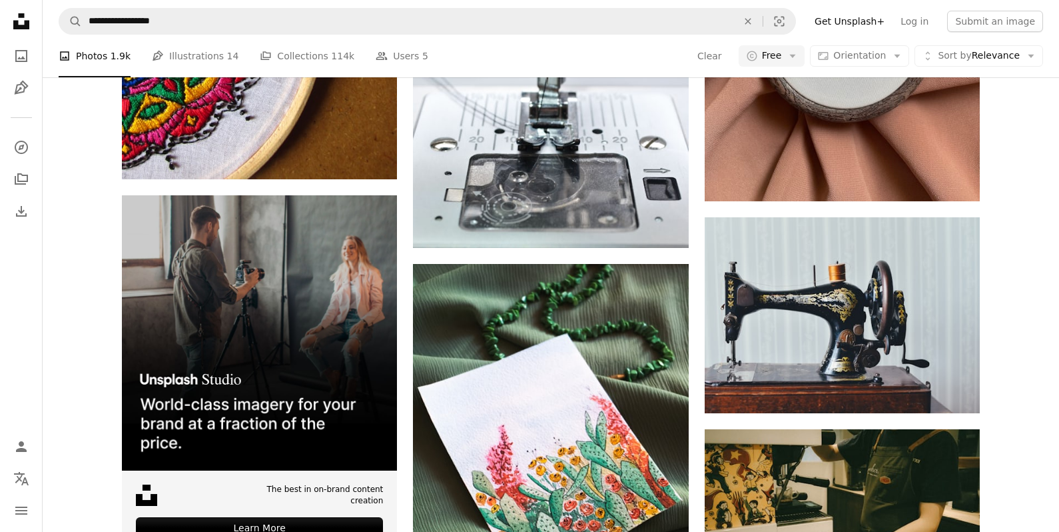
scroll to position [2647, 0]
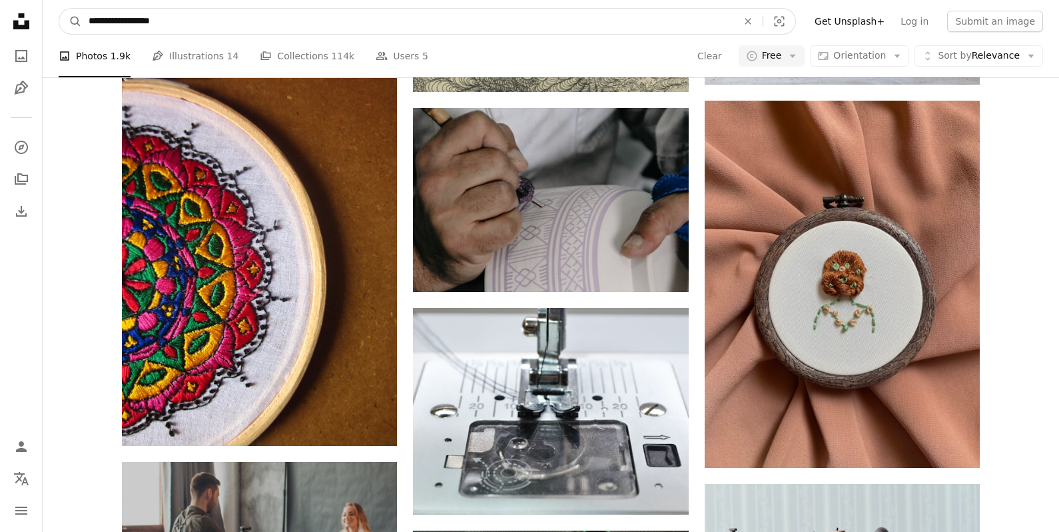
drag, startPoint x: 193, startPoint y: 25, endPoint x: 141, endPoint y: 15, distance: 53.6
click at [141, 15] on input "**********" at bounding box center [408, 21] width 652 height 25
type input "**********"
click button "A magnifying glass" at bounding box center [70, 21] width 23 height 25
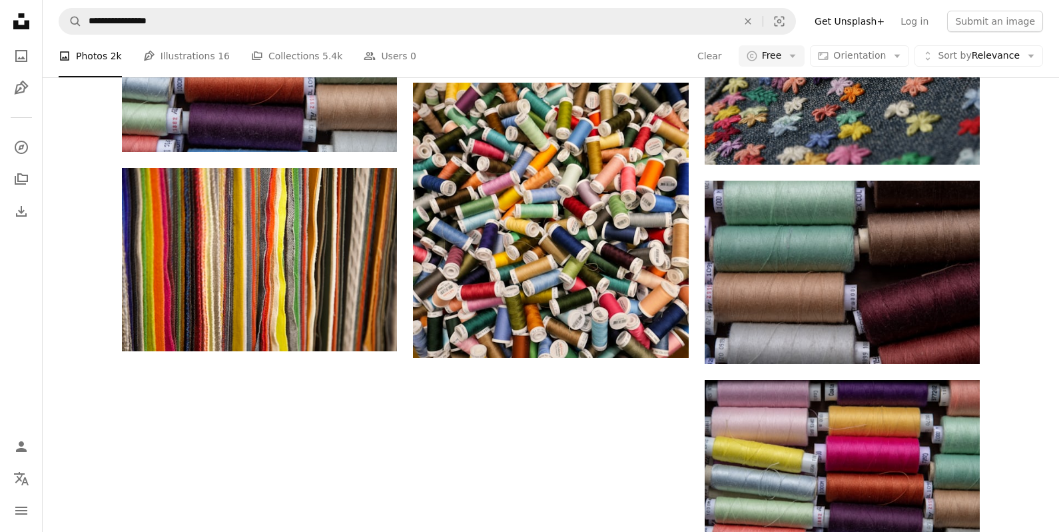
scroll to position [1573, 0]
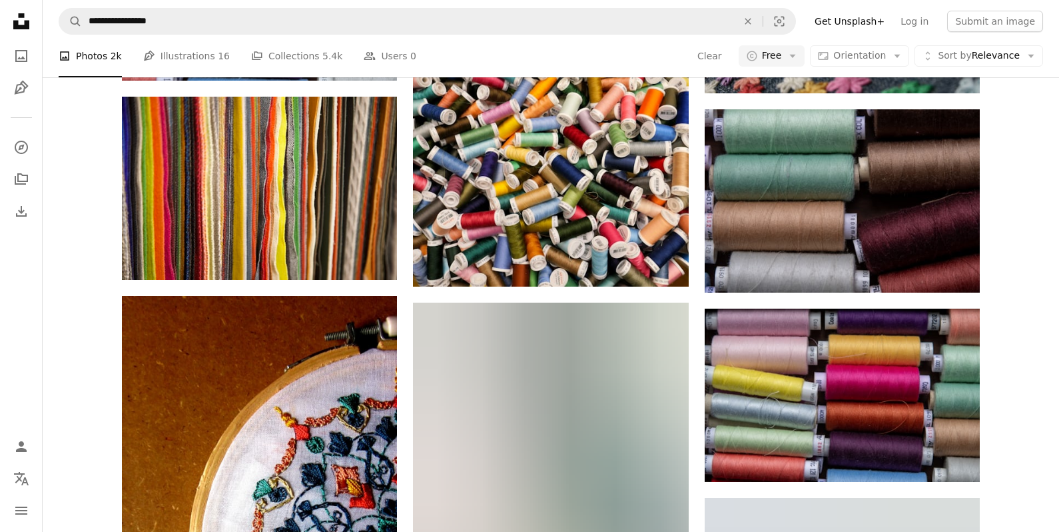
scroll to position [1706, 0]
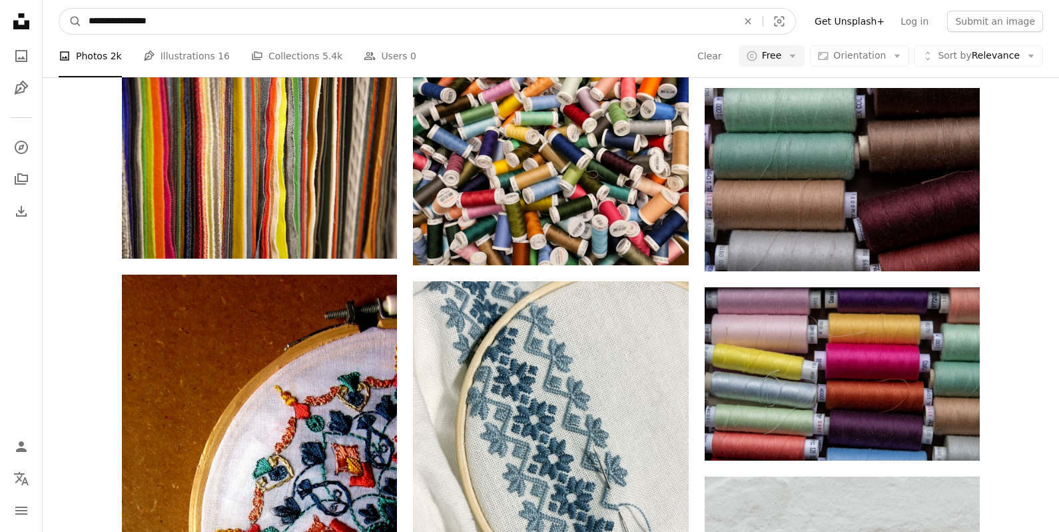
drag, startPoint x: 172, startPoint y: 28, endPoint x: 59, endPoint y: 9, distance: 114.8
click at [59, 9] on nav "**********" at bounding box center [551, 21] width 1017 height 43
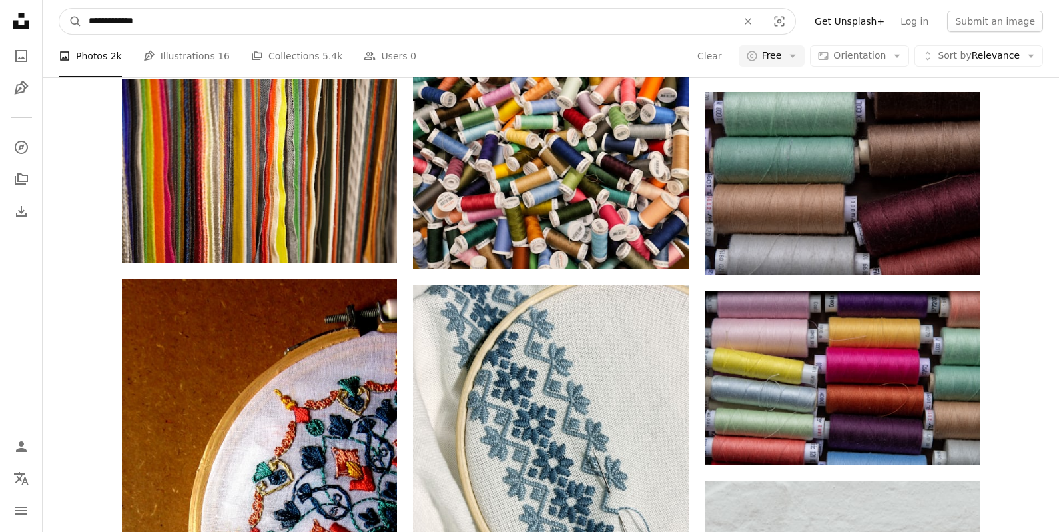
type input "**********"
click button "A magnifying glass" at bounding box center [70, 21] width 23 height 25
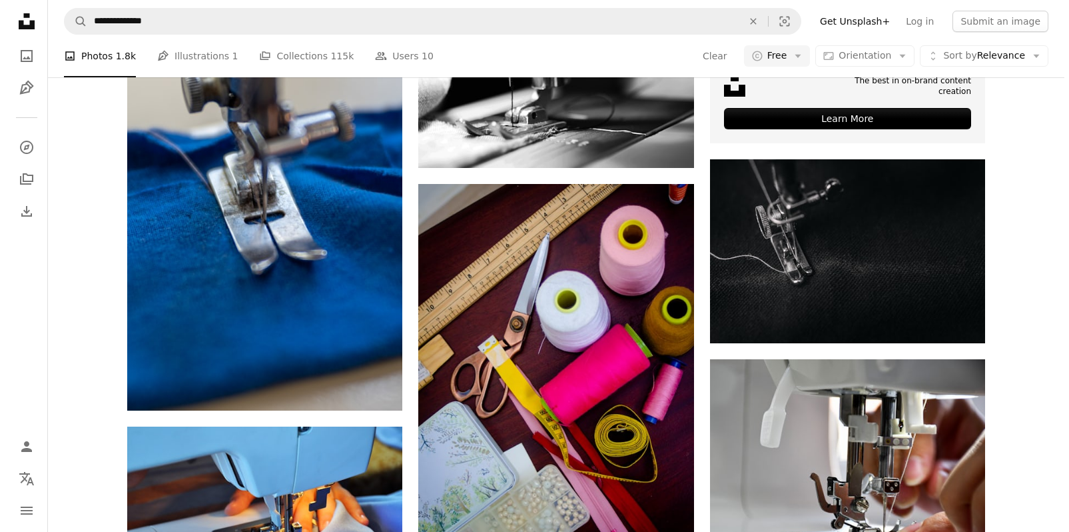
scroll to position [466, 0]
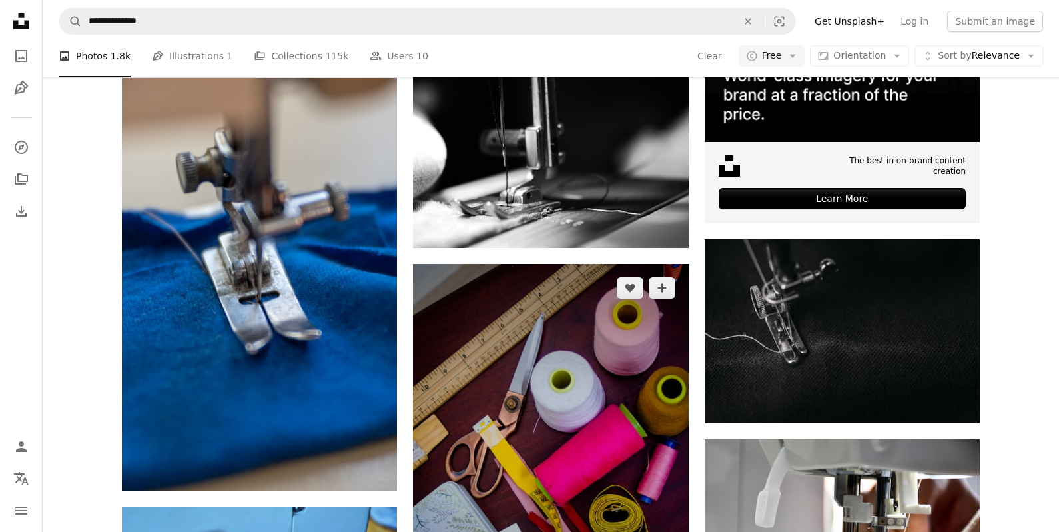
click at [568, 264] on img at bounding box center [550, 457] width 275 height 386
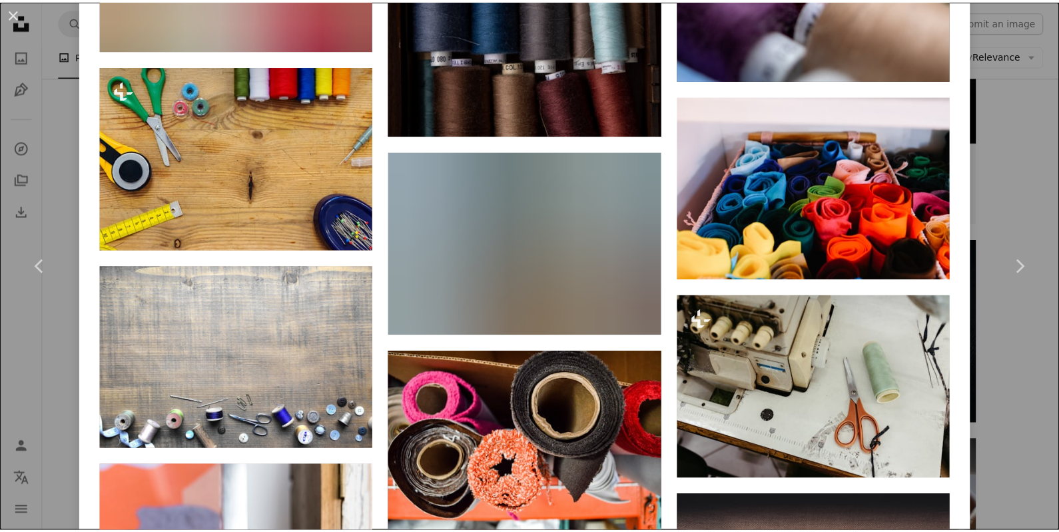
scroll to position [3997, 0]
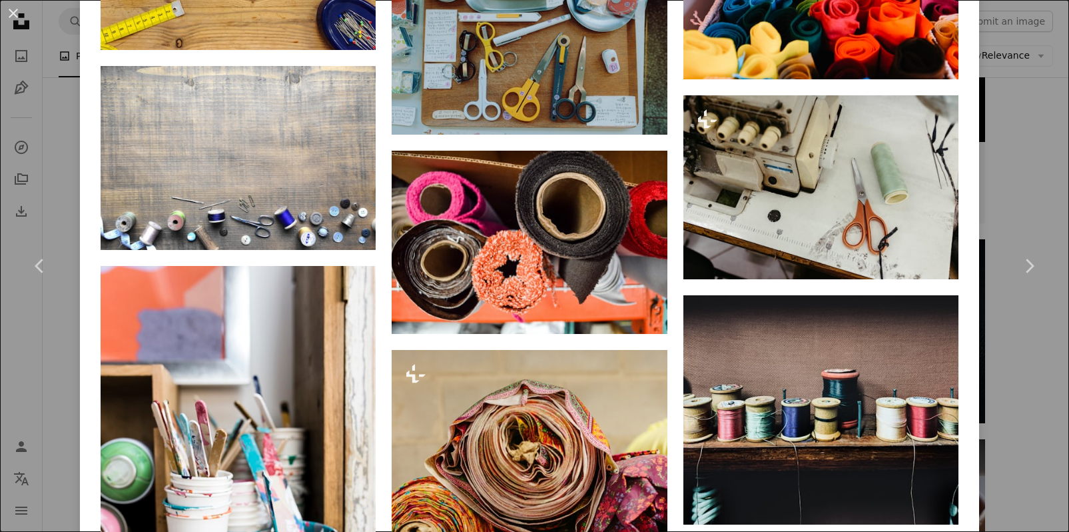
click at [1029, 91] on div "An X shape Chevron left Chevron right Darling Arias Available for hire A checkm…" at bounding box center [534, 266] width 1069 height 532
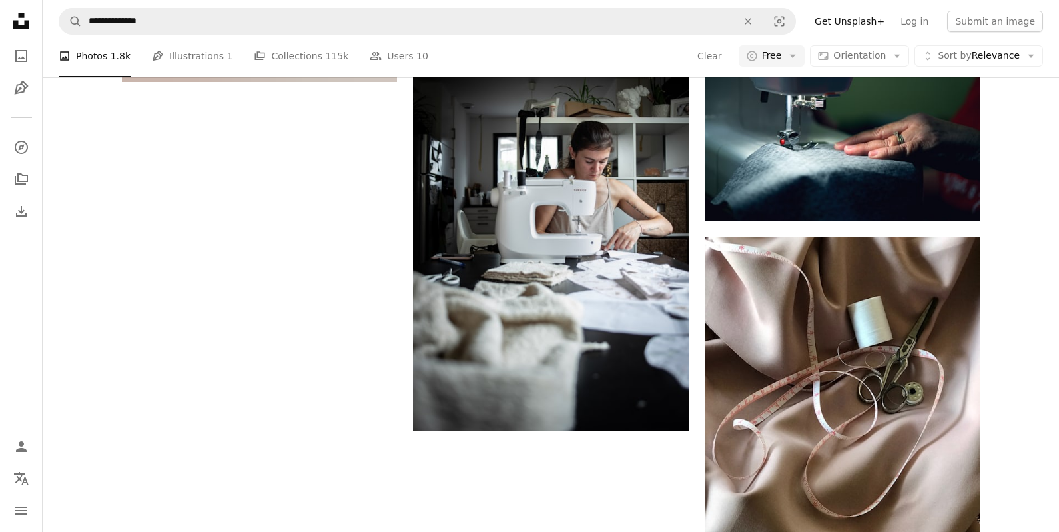
scroll to position [1932, 0]
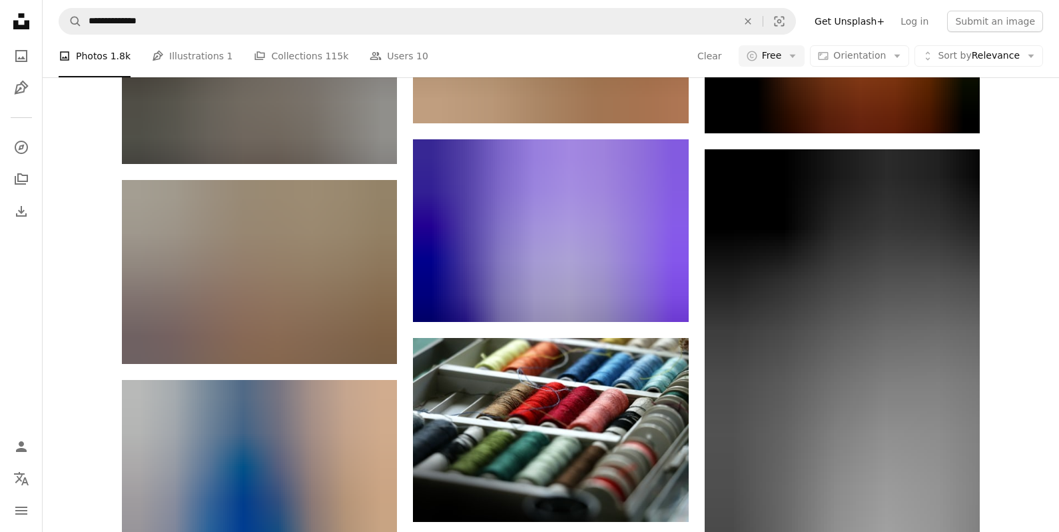
scroll to position [14324, 0]
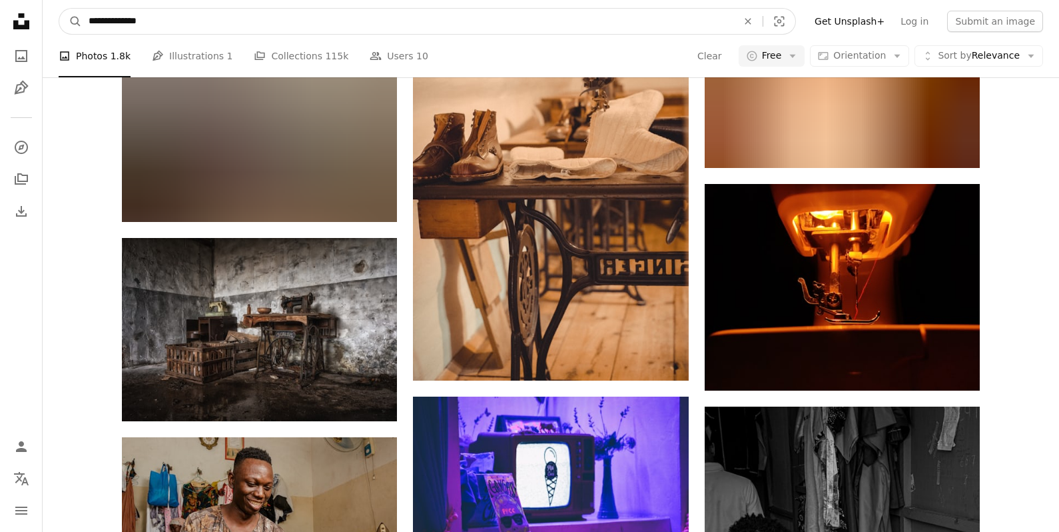
drag, startPoint x: 95, startPoint y: 11, endPoint x: 119, endPoint y: 8, distance: 23.5
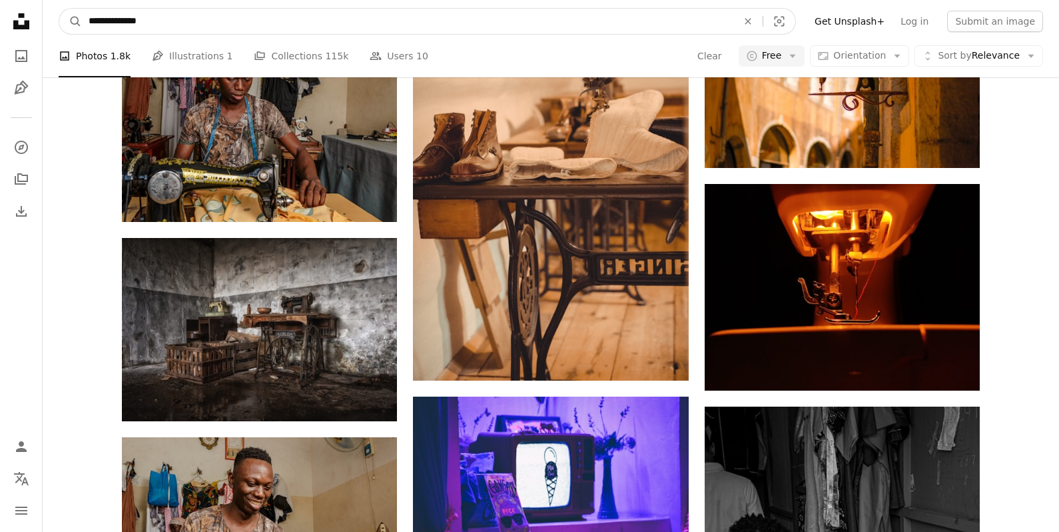
click at [119, 8] on form "**********" at bounding box center [428, 21] width 738 height 27
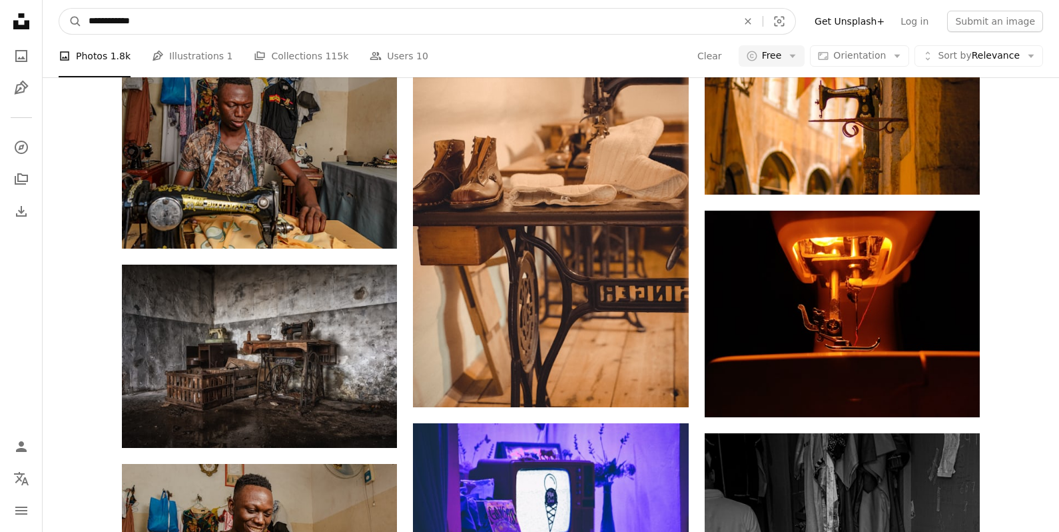
type input "**********"
click button "A magnifying glass" at bounding box center [70, 21] width 23 height 25
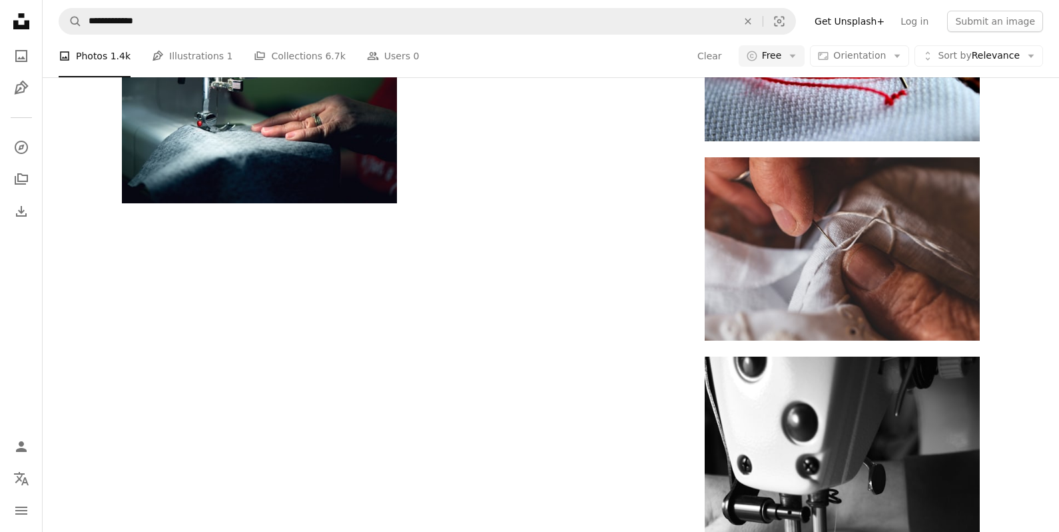
scroll to position [1761, 0]
